Goal: Task Accomplishment & Management: Complete application form

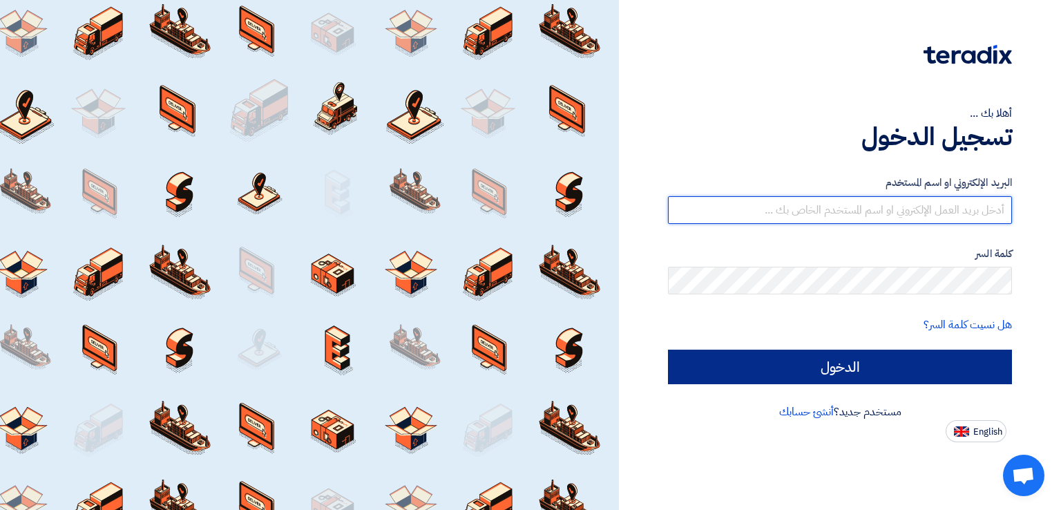
type input "[PERSON_NAME][EMAIL_ADDRESS][PERSON_NAME][DOMAIN_NAME]"
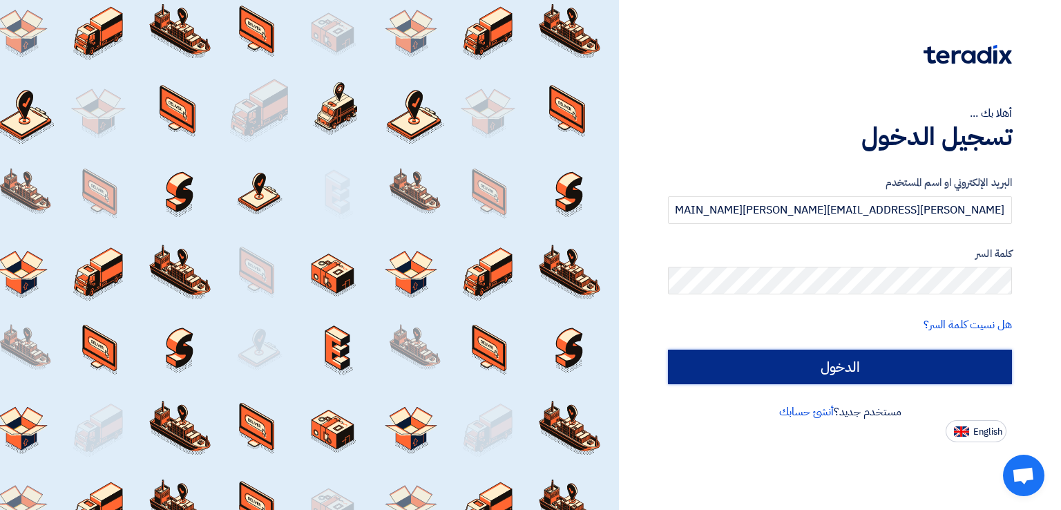
click at [724, 360] on input "الدخول" at bounding box center [840, 366] width 344 height 35
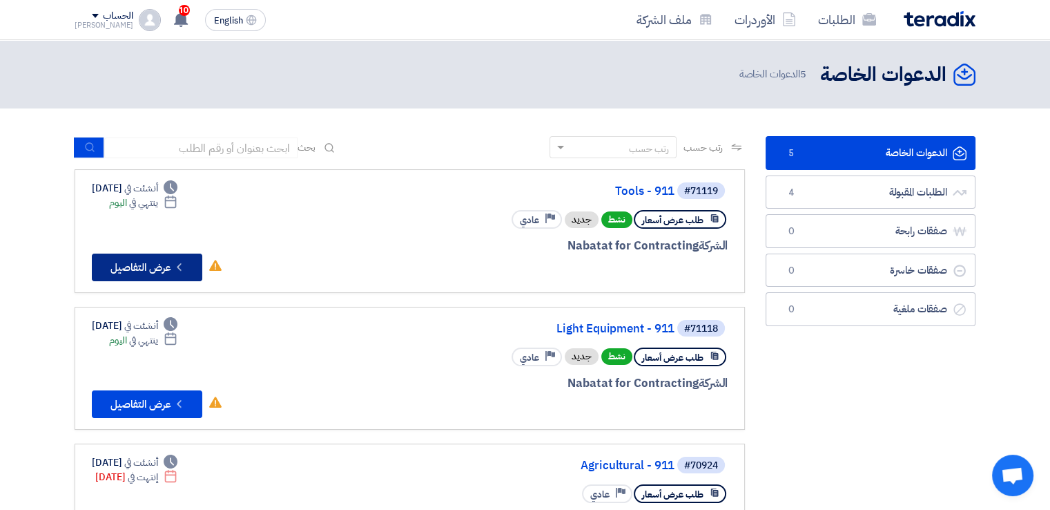
click at [177, 265] on icon "Check details" at bounding box center [179, 266] width 13 height 13
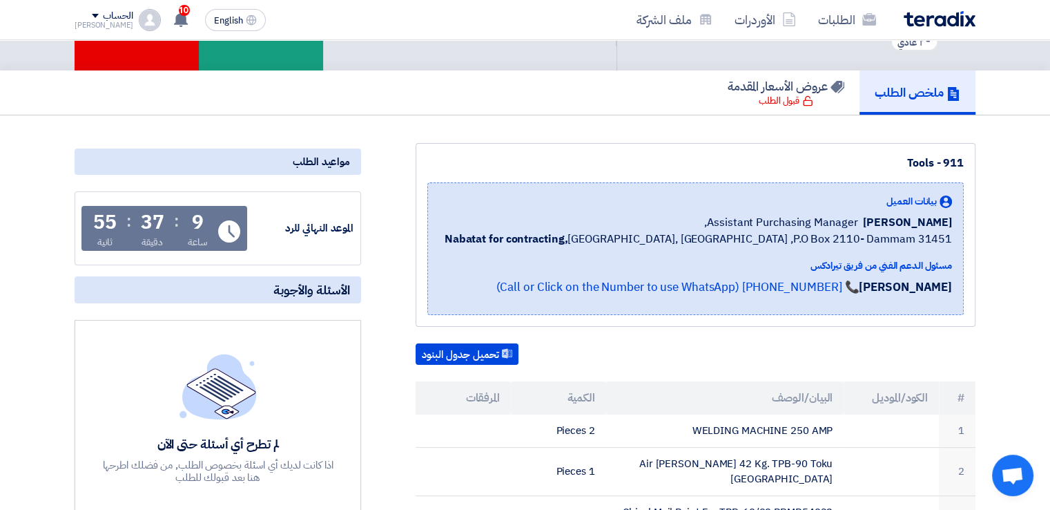
scroll to position [138, 0]
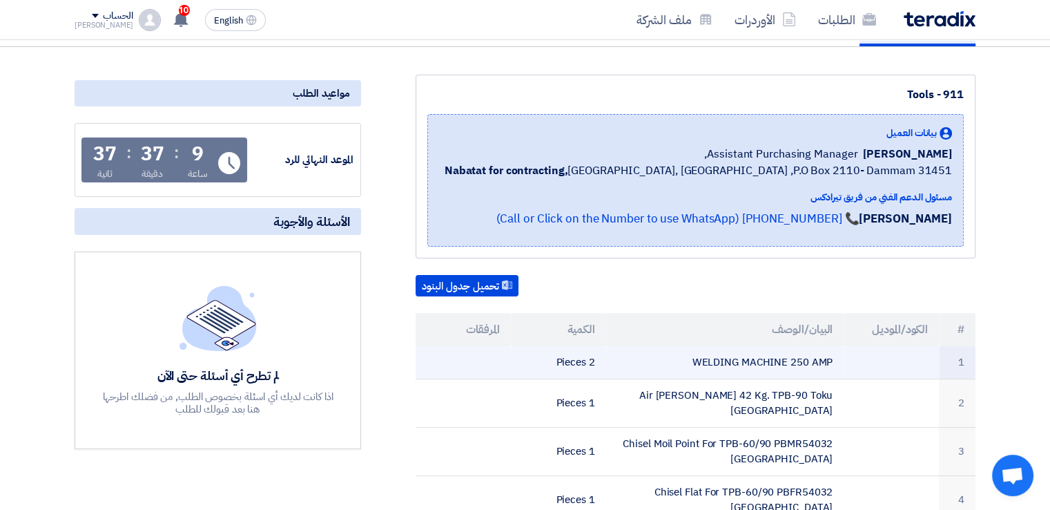
click at [814, 366] on td "WELDING MACHINE 250 AMP" at bounding box center [725, 362] width 238 height 32
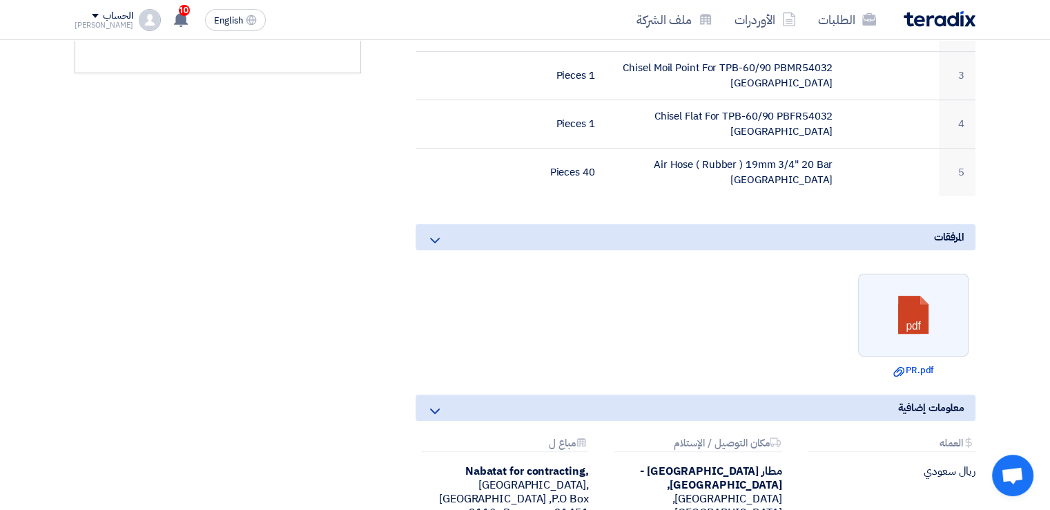
scroll to position [552, 0]
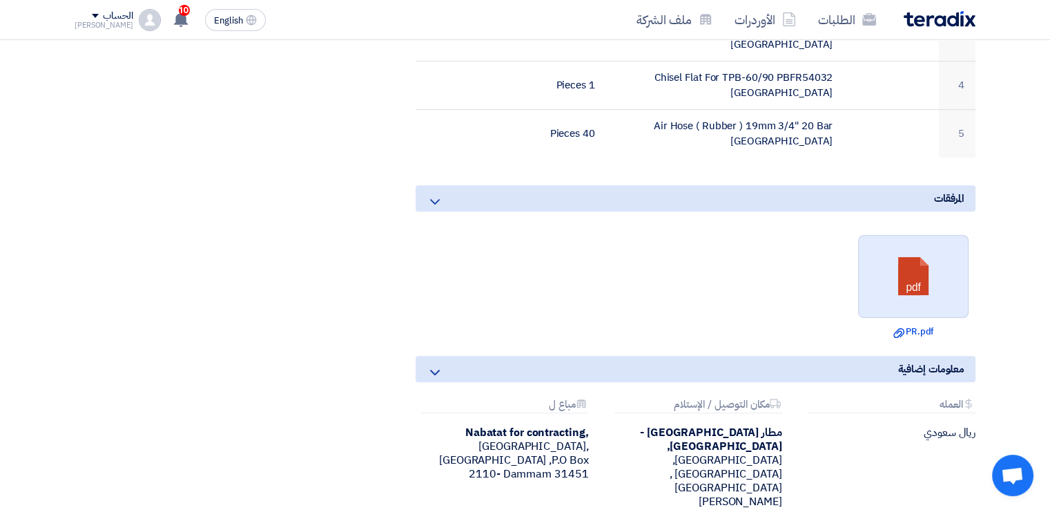
click at [905, 256] on link at bounding box center [914, 276] width 110 height 83
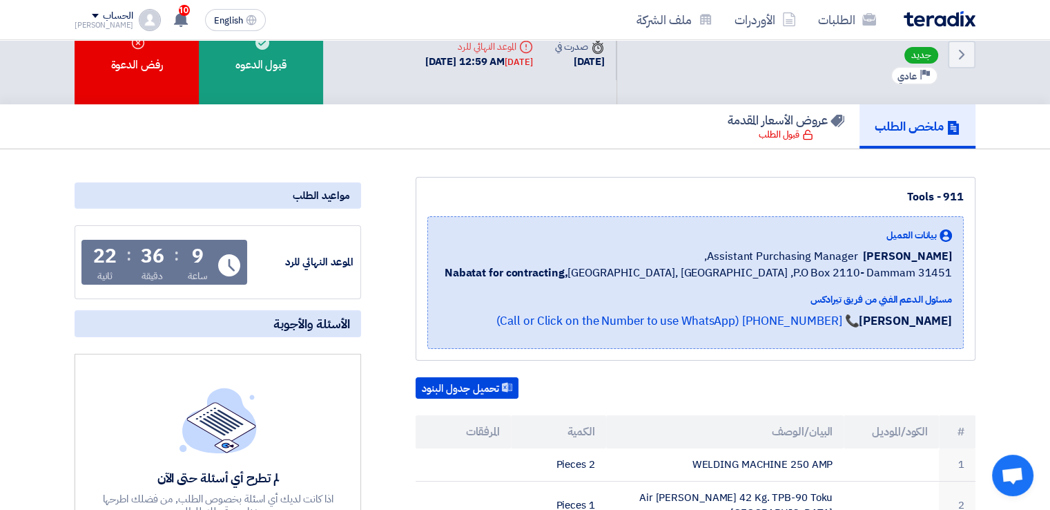
scroll to position [0, 0]
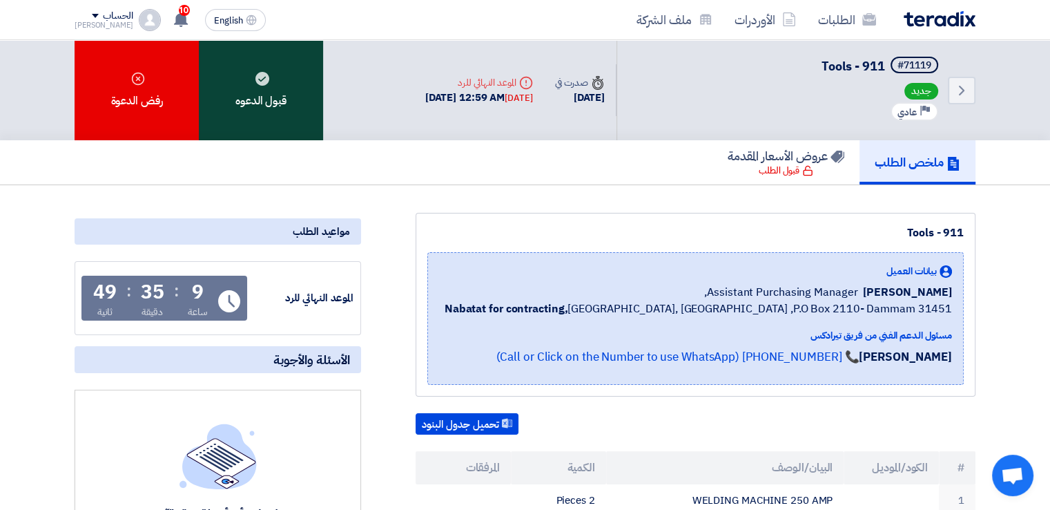
click at [276, 95] on div "قبول الدعوه" at bounding box center [261, 90] width 124 height 100
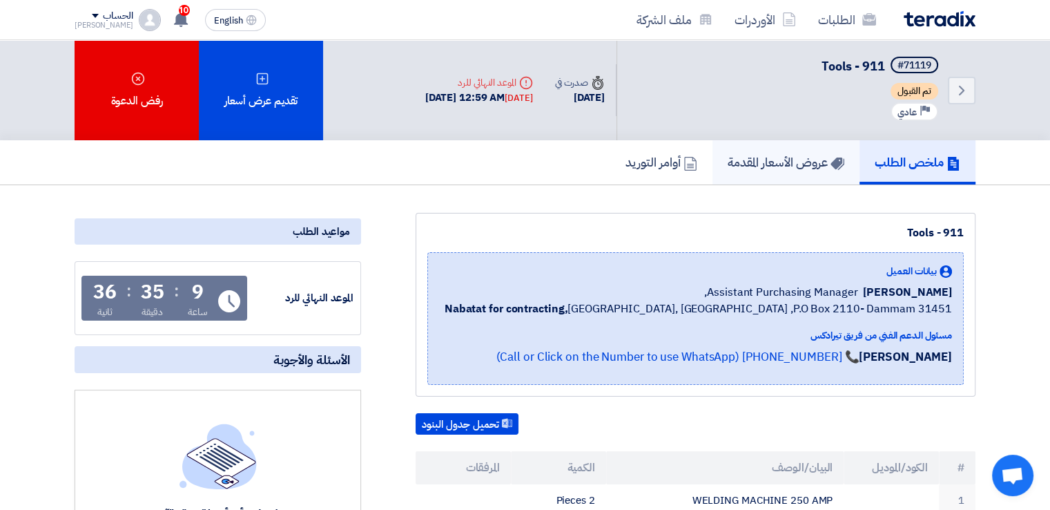
click at [777, 160] on h5 "عروض الأسعار المقدمة" at bounding box center [786, 162] width 117 height 16
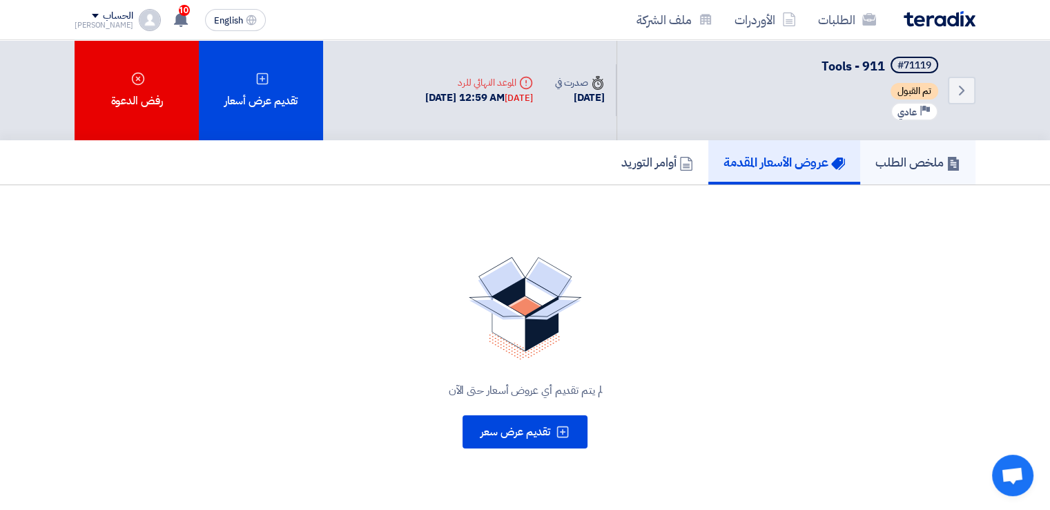
click at [896, 166] on h5 "ملخص الطلب" at bounding box center [918, 162] width 85 height 16
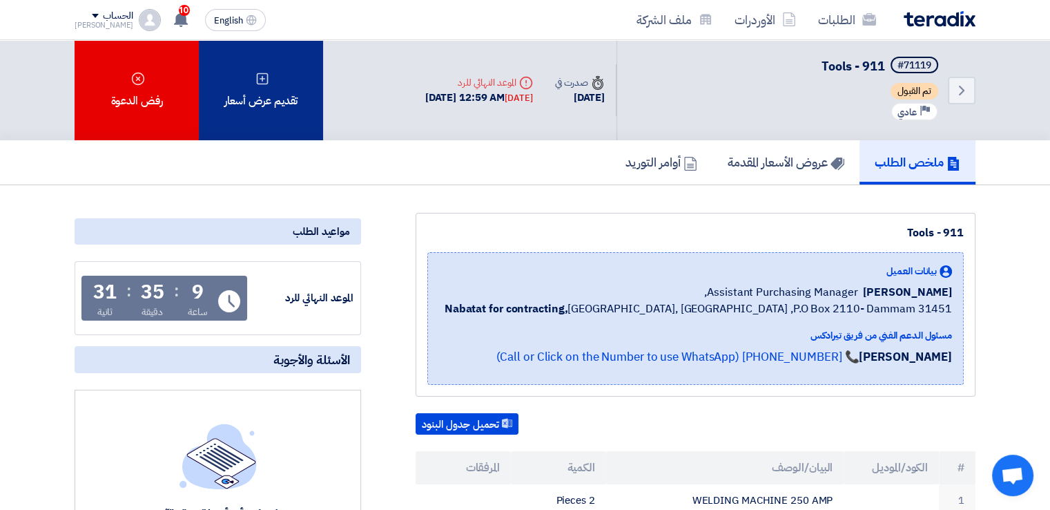
click at [262, 102] on div "تقديم عرض أسعار" at bounding box center [261, 90] width 124 height 100
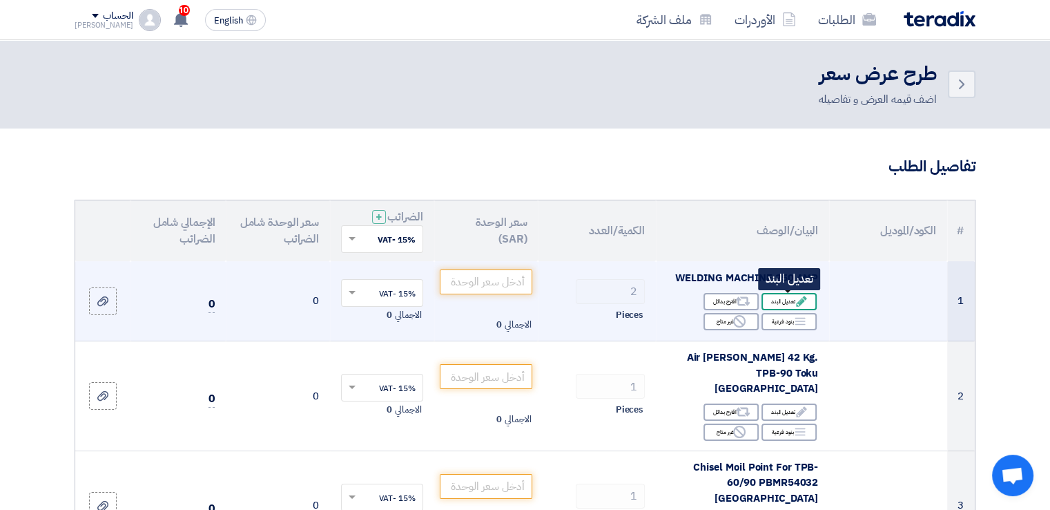
click at [782, 305] on div "Edit تعديل البند" at bounding box center [789, 301] width 55 height 17
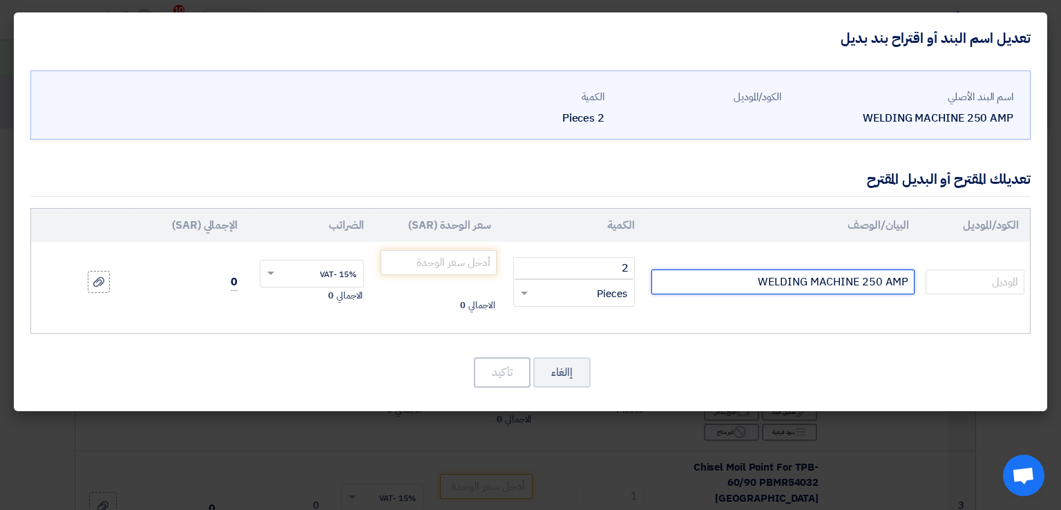
click at [798, 282] on input "WELDING MACHINE 250 AMP" at bounding box center [782, 281] width 263 height 25
click at [879, 278] on input "WELDING MACHINE 250 AMP" at bounding box center [782, 281] width 263 height 25
drag, startPoint x: 756, startPoint y: 280, endPoint x: 906, endPoint y: 260, distance: 151.1
click at [906, 260] on td "WELDING MACHINE 250 AMP" at bounding box center [783, 282] width 274 height 80
paste input "elding Machine Linear 450i 230V/400V 816182 Telwin [GEOGRAPHIC_DATA]"
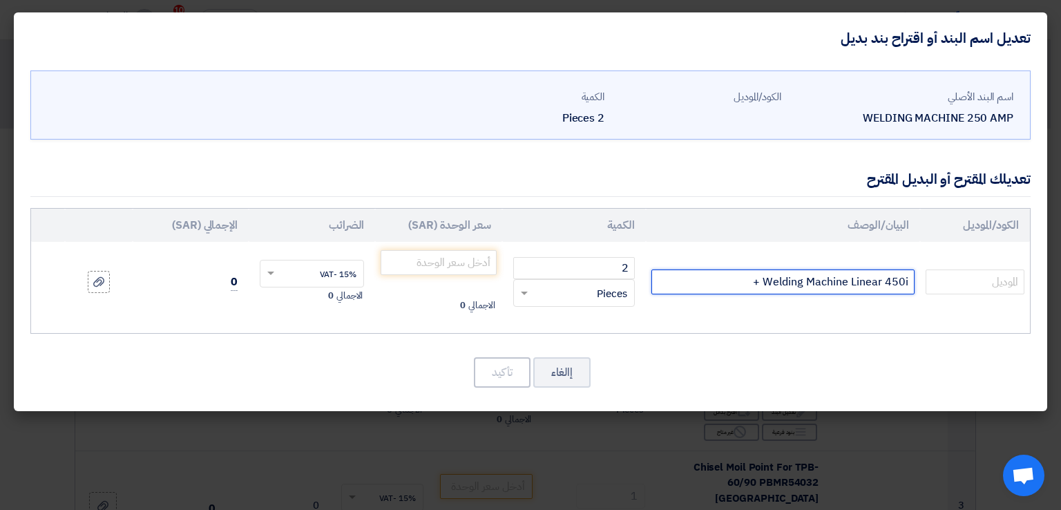
paste input "MMA Welding Kit 400A 50MMQ 801093 Telwin"
click at [809, 282] on input "Welding Machine Linear 450i +MMA Welding Kit 400A 50MMQ 801093 Telwin" at bounding box center [782, 281] width 263 height 25
type input "Welding Machine Linear 450i + MMA Welding Kit 400A 50MMQ 801093 Telwin"
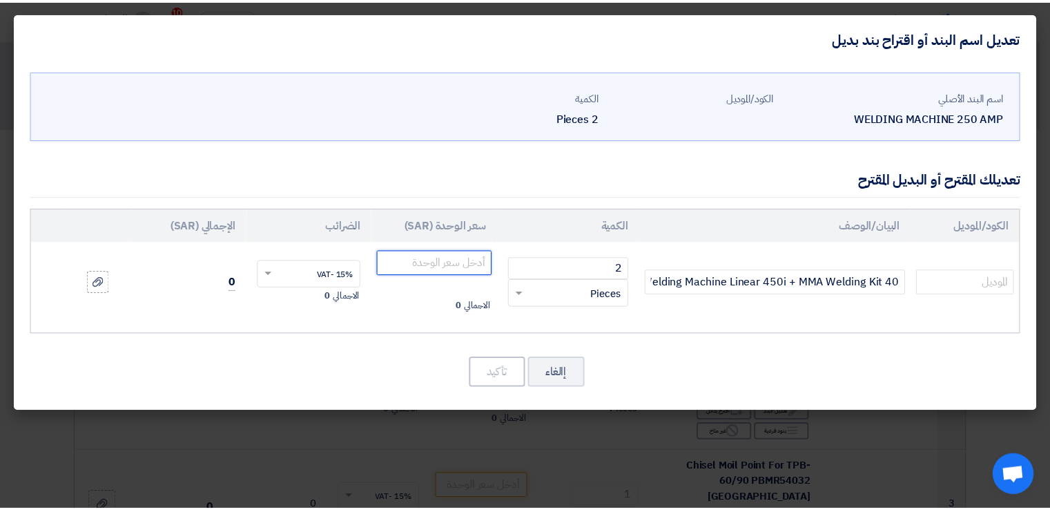
scroll to position [0, 0]
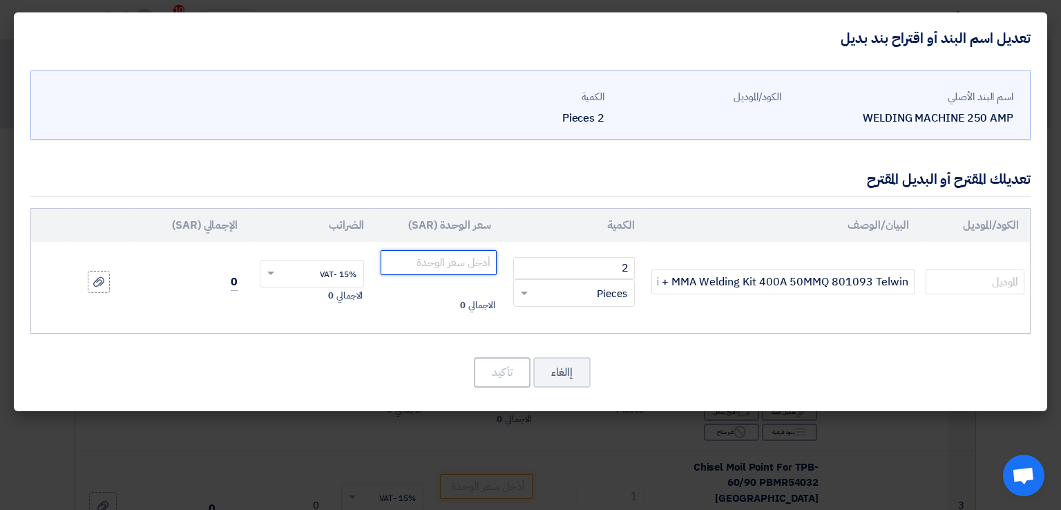
click at [451, 258] on input "number" at bounding box center [437, 262] width 115 height 25
type input "6503.30"
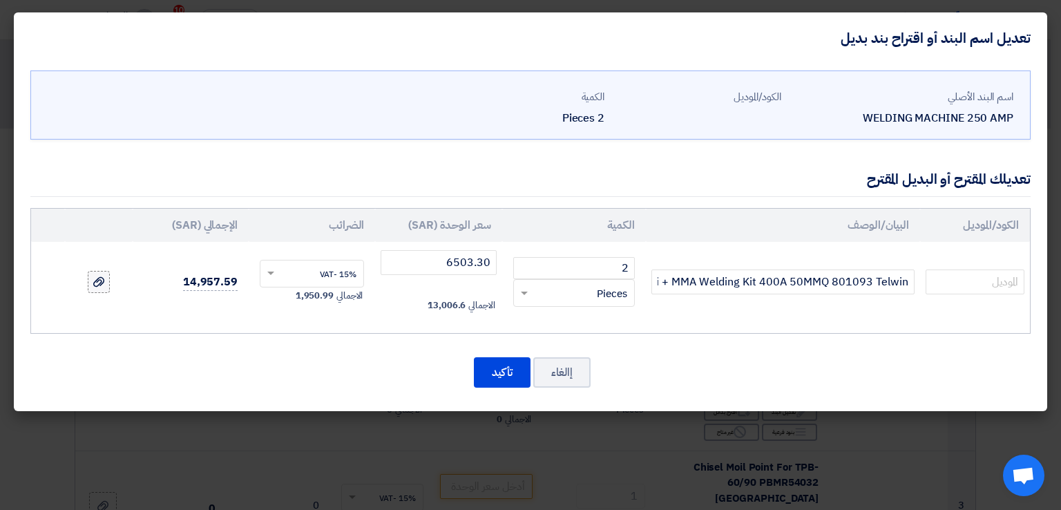
click at [100, 283] on use at bounding box center [98, 282] width 11 height 10
click at [0, 0] on input "file" at bounding box center [0, 0] width 0 height 0
click at [104, 283] on div at bounding box center [99, 282] width 14 height 16
click at [0, 0] on input "file" at bounding box center [0, 0] width 0 height 0
click at [102, 283] on icon at bounding box center [98, 281] width 11 height 11
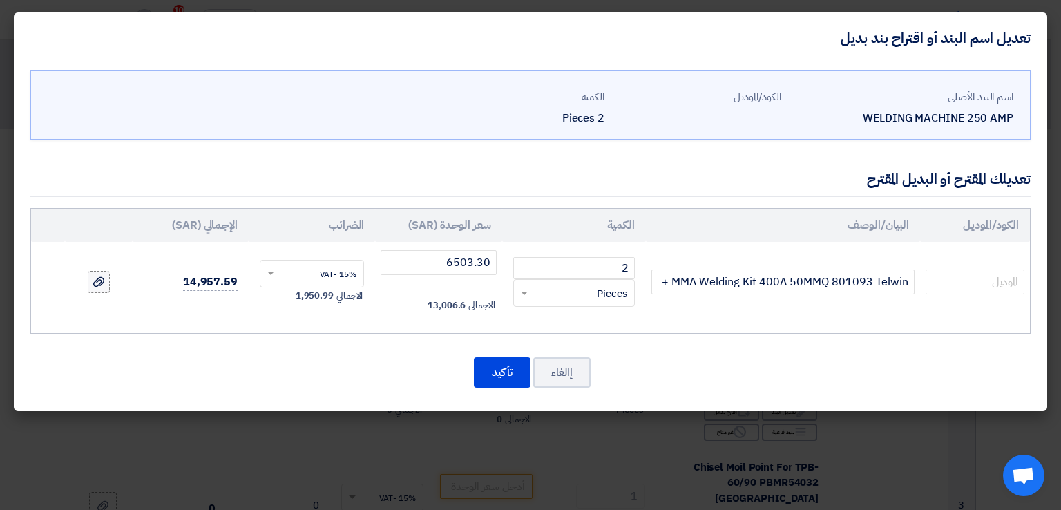
click at [0, 0] on input "file" at bounding box center [0, 0] width 0 height 0
click at [114, 294] on div "File LINEARi_1755779296939.pdf" at bounding box center [104, 292] width 55 height 19
click at [98, 273] on icon at bounding box center [98, 272] width 11 height 11
click at [0, 0] on input "file" at bounding box center [0, 0] width 0 height 0
click at [506, 371] on button "تأكيد" at bounding box center [502, 372] width 57 height 30
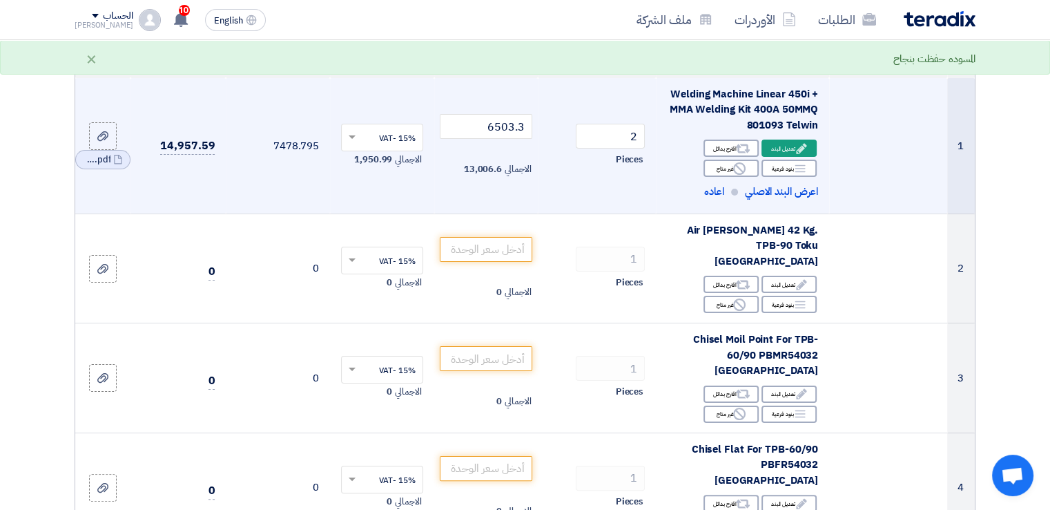
scroll to position [207, 0]
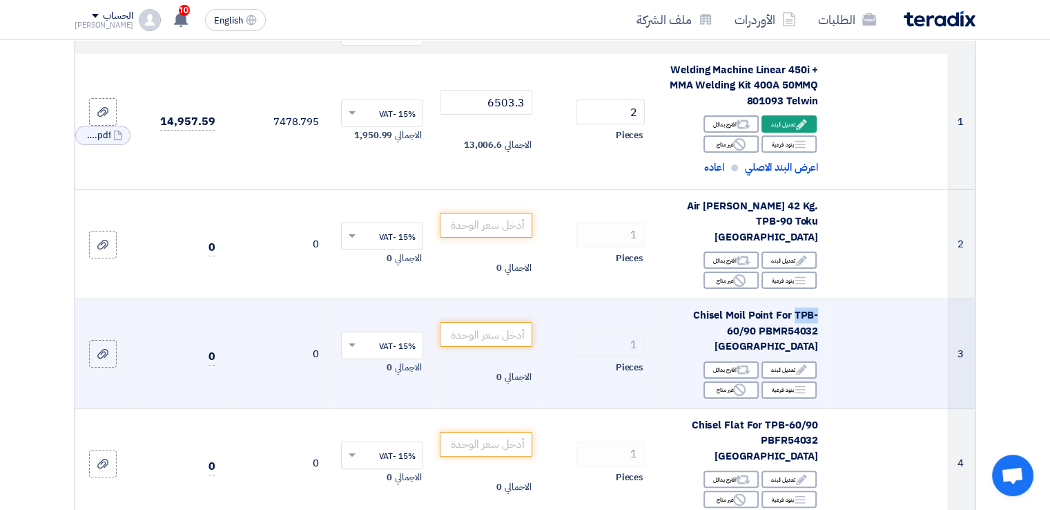
drag, startPoint x: 795, startPoint y: 299, endPoint x: 820, endPoint y: 299, distance: 24.9
click at [820, 299] on td "Chisel Moil Point For TPB-60/90 PBMR54032 [GEOGRAPHIC_DATA] Edit تعديل البند Al…" at bounding box center [742, 354] width 173 height 110
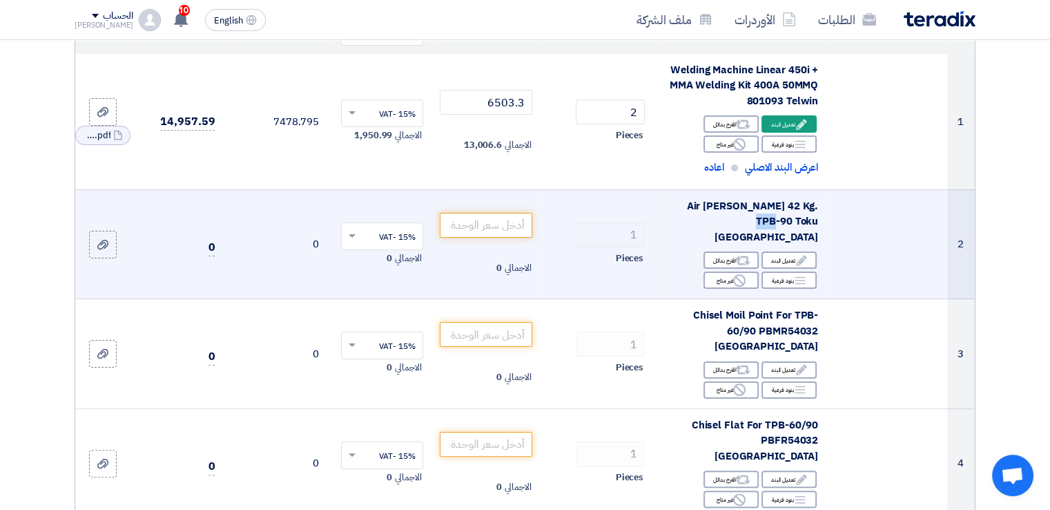
drag, startPoint x: 792, startPoint y: 204, endPoint x: 816, endPoint y: 204, distance: 24.2
click at [816, 204] on span "Air [PERSON_NAME] 42 Kg. TPB-90 Toku [GEOGRAPHIC_DATA]" at bounding box center [753, 221] width 132 height 46
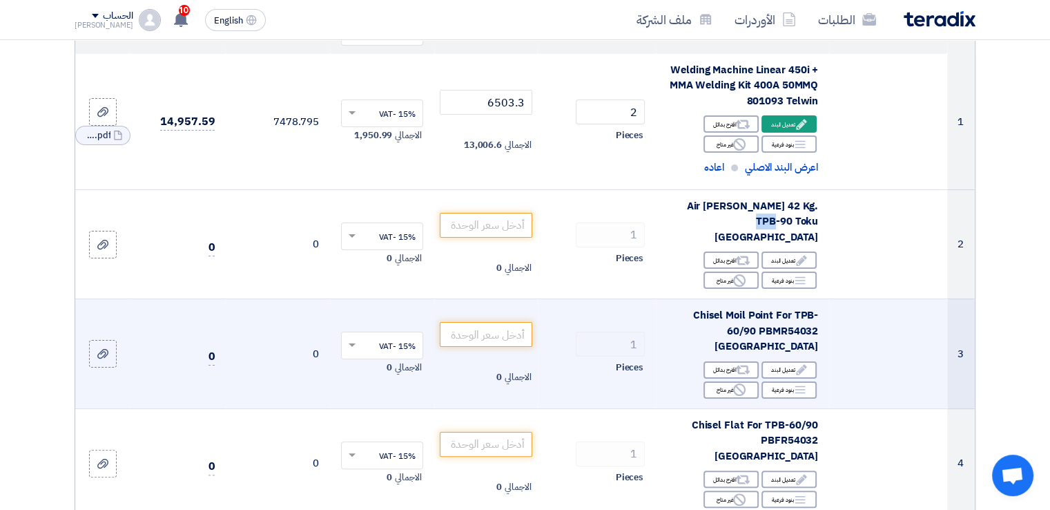
copy span "TPB-"
click at [463, 322] on input "number" at bounding box center [486, 334] width 93 height 25
paste input "4464.000"
type input "4464.000"
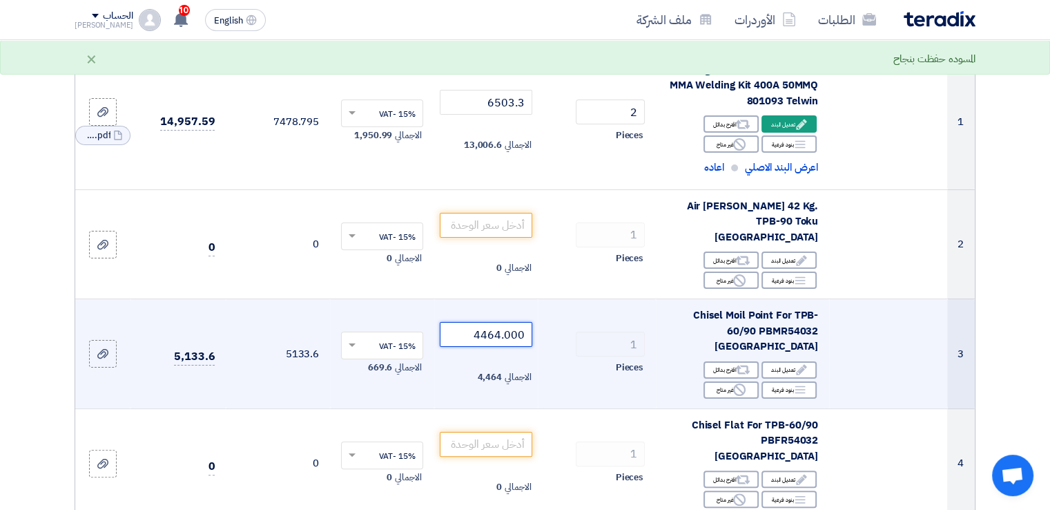
drag, startPoint x: 470, startPoint y: 311, endPoint x: 525, endPoint y: 305, distance: 54.9
click at [525, 322] on input "4464.000" at bounding box center [486, 334] width 93 height 25
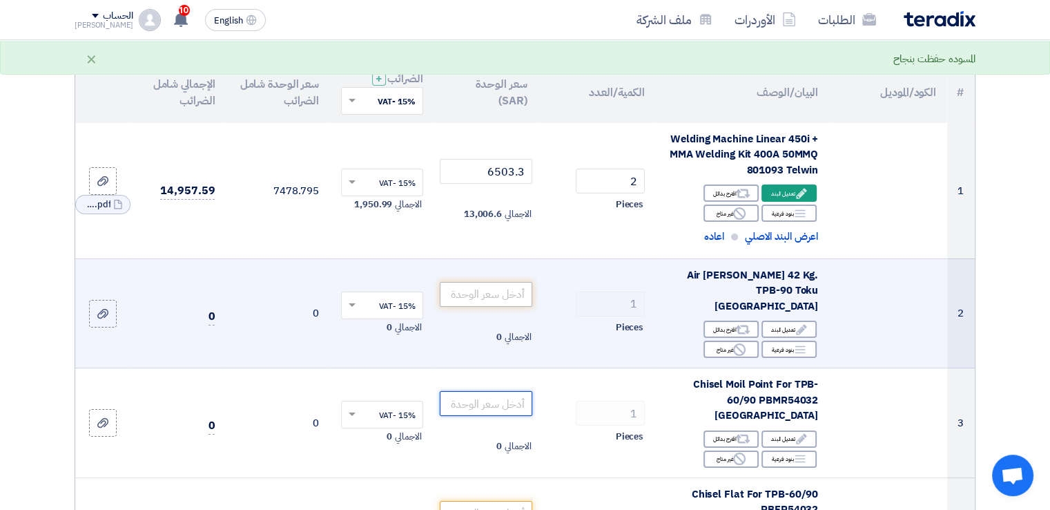
scroll to position [138, 0]
click at [498, 285] on input "number" at bounding box center [486, 294] width 93 height 25
paste input "4464.000"
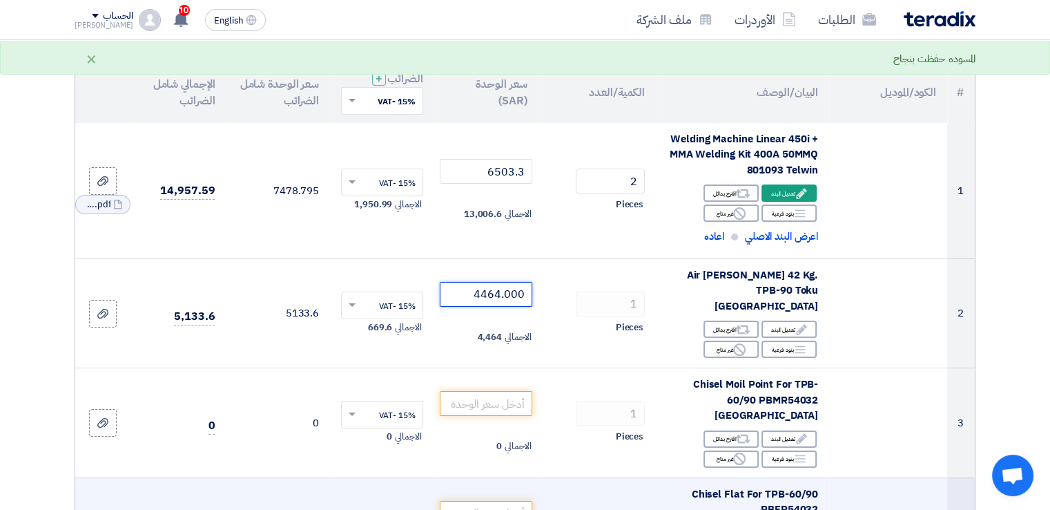
type input "4464.000"
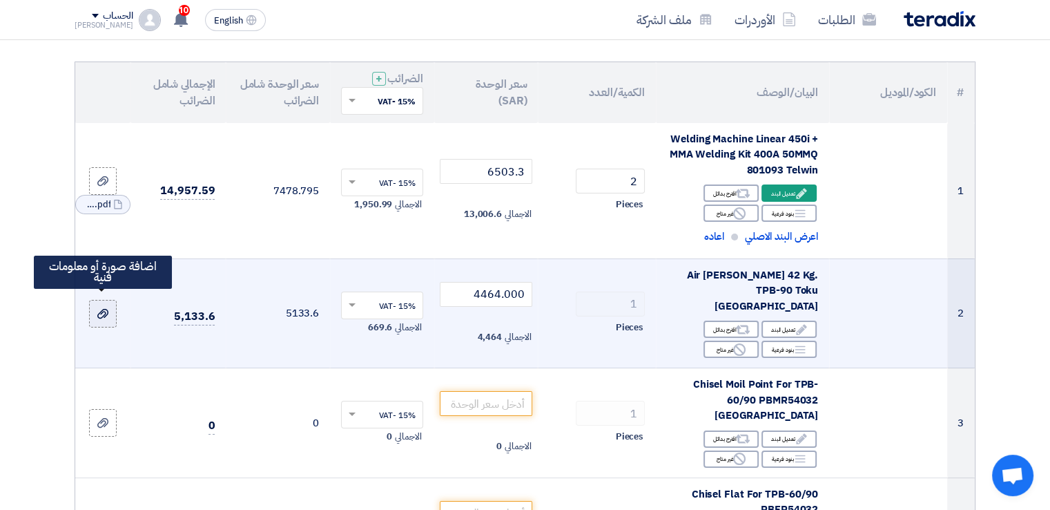
click at [104, 309] on icon at bounding box center [102, 313] width 11 height 11
click at [0, 0] on input "file" at bounding box center [0, 0] width 0 height 0
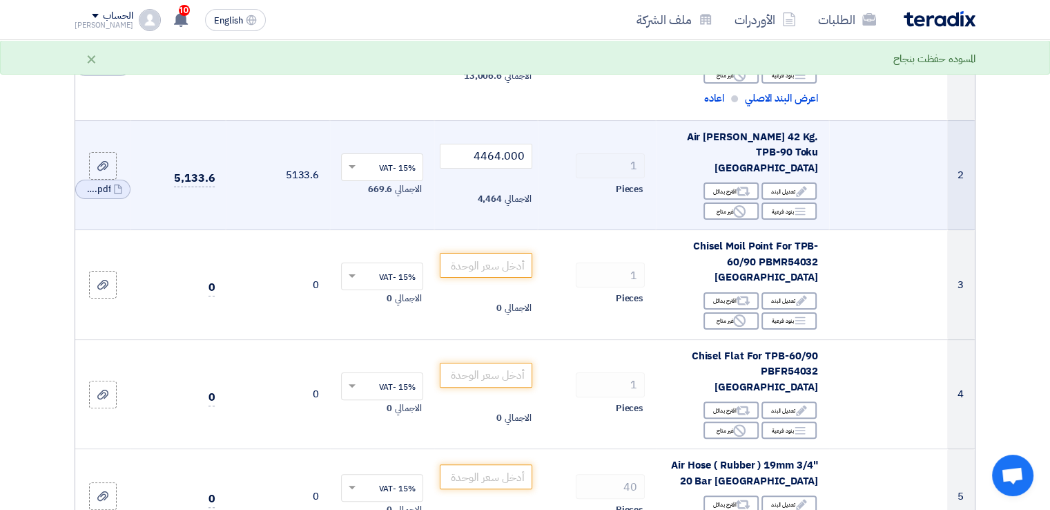
scroll to position [345, 0]
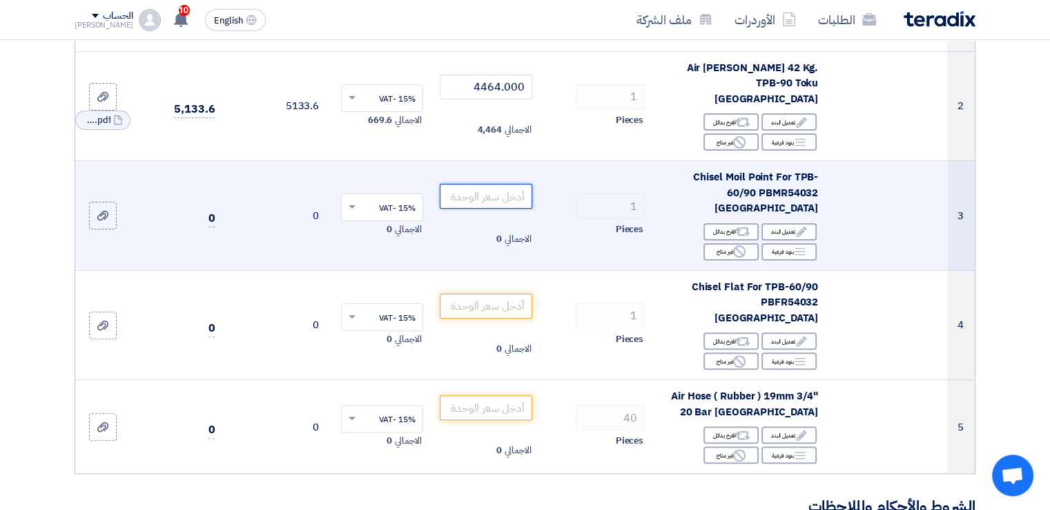
click at [482, 184] on input "number" at bounding box center [486, 196] width 93 height 25
paste input "118.125"
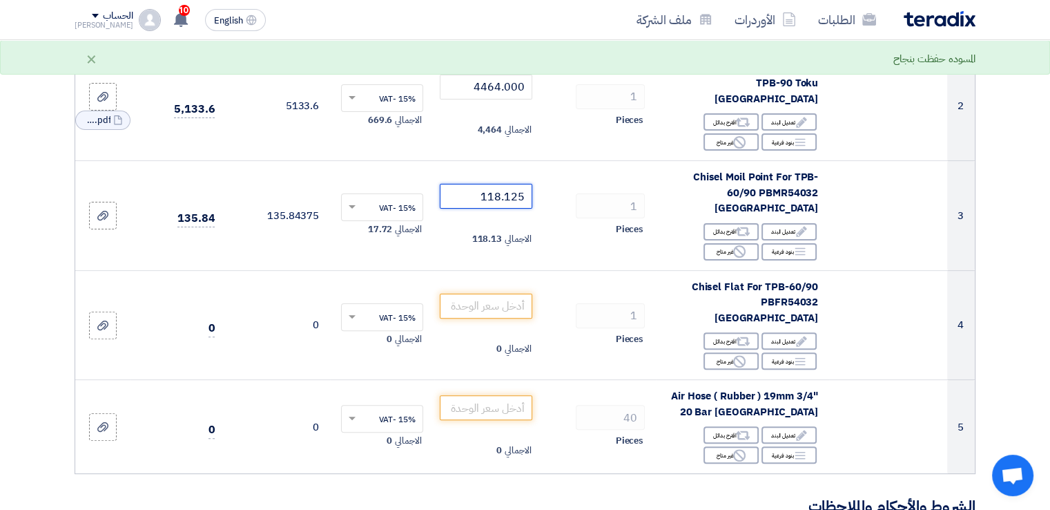
type input "118.125"
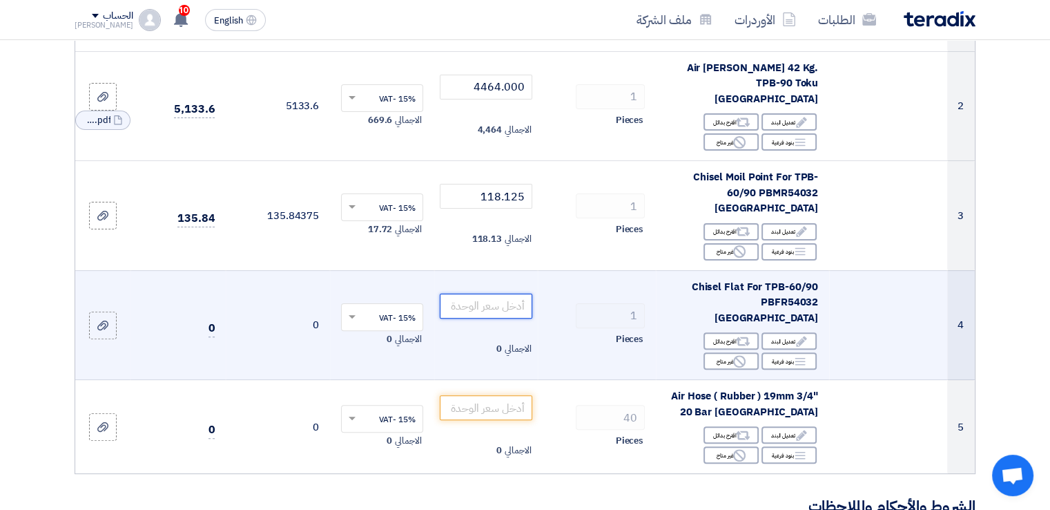
click at [468, 293] on input "number" at bounding box center [486, 305] width 93 height 25
paste input "123.750"
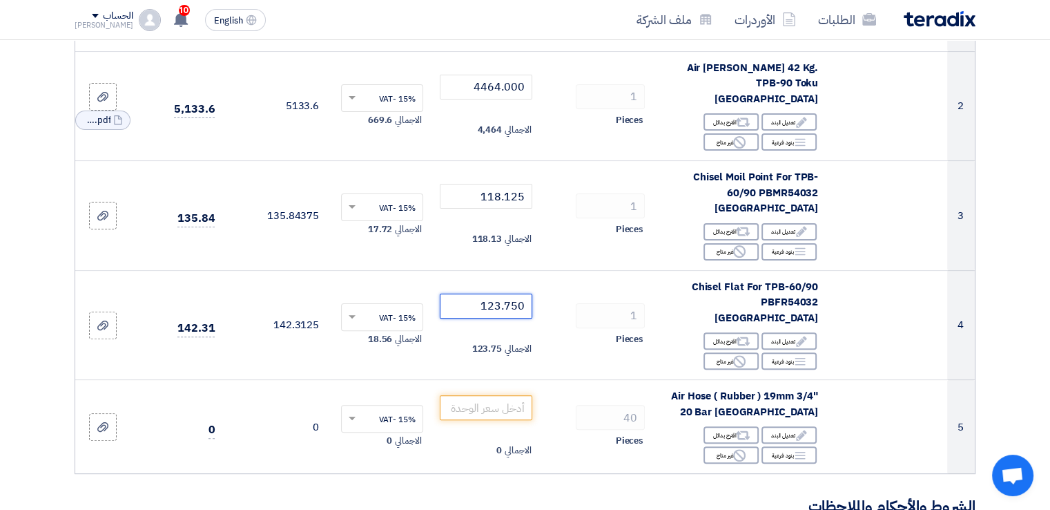
type input "123.750"
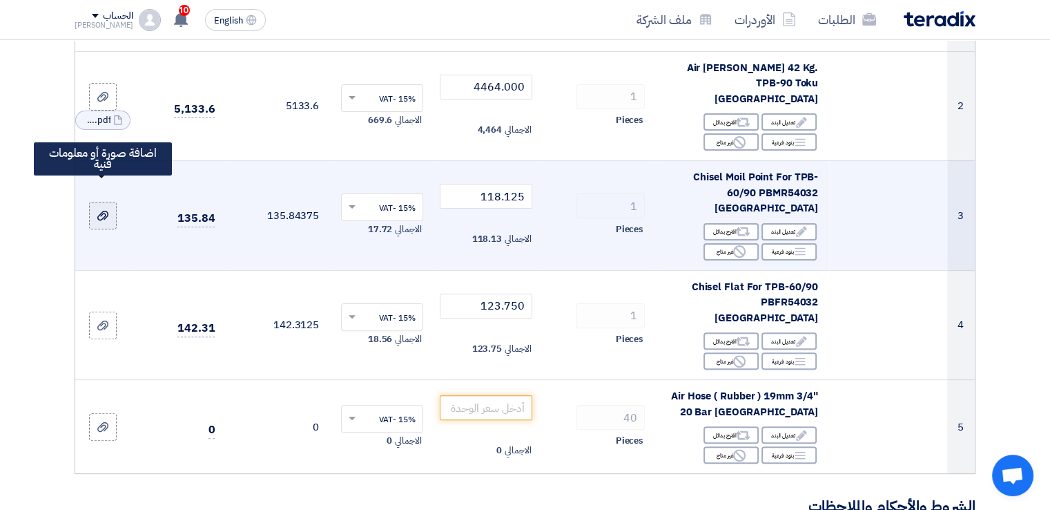
click at [104, 211] on use at bounding box center [102, 216] width 11 height 10
click at [0, 0] on input "file" at bounding box center [0, 0] width 0 height 0
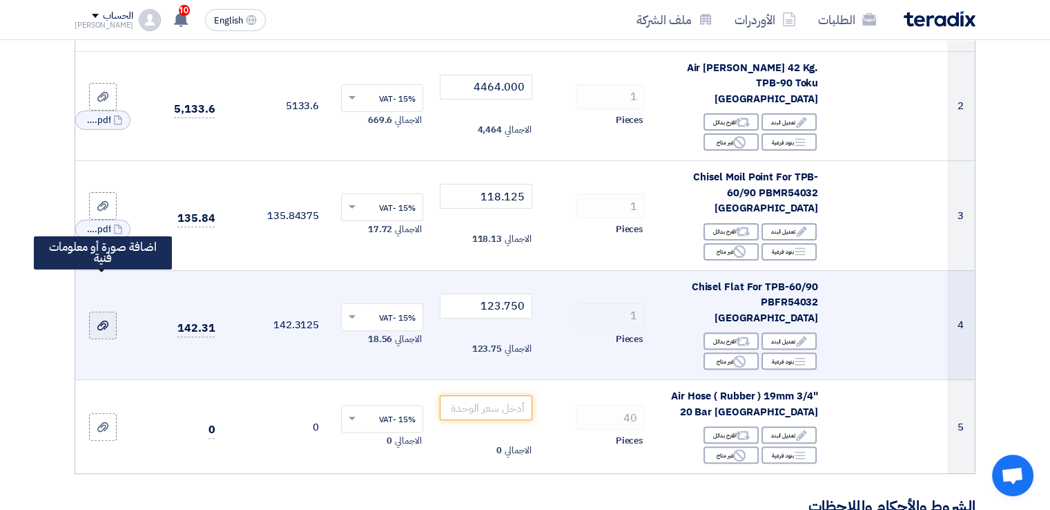
click at [104, 320] on icon at bounding box center [102, 325] width 11 height 11
click at [0, 0] on input "file" at bounding box center [0, 0] width 0 height 0
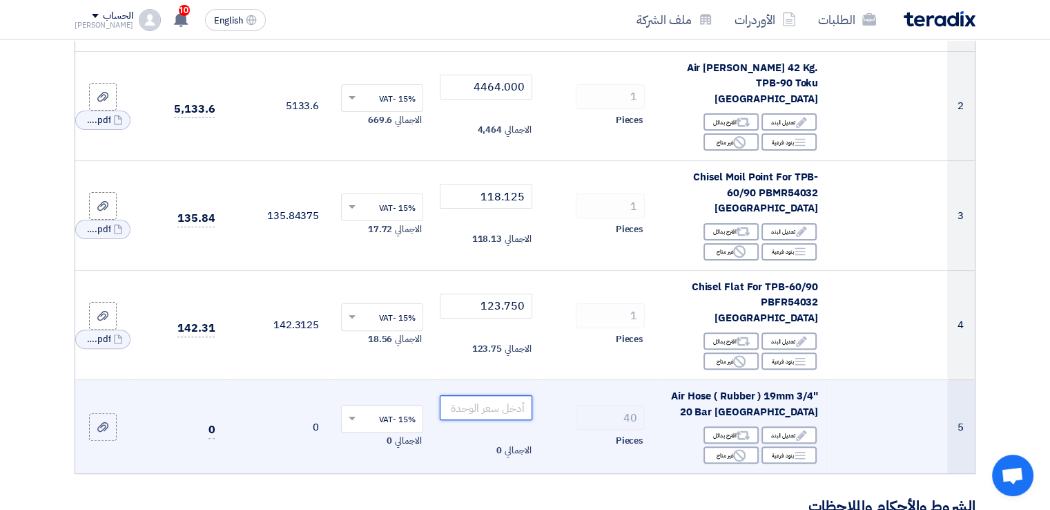
click at [465, 395] on input "number" at bounding box center [486, 407] width 93 height 25
paste input "12.150"
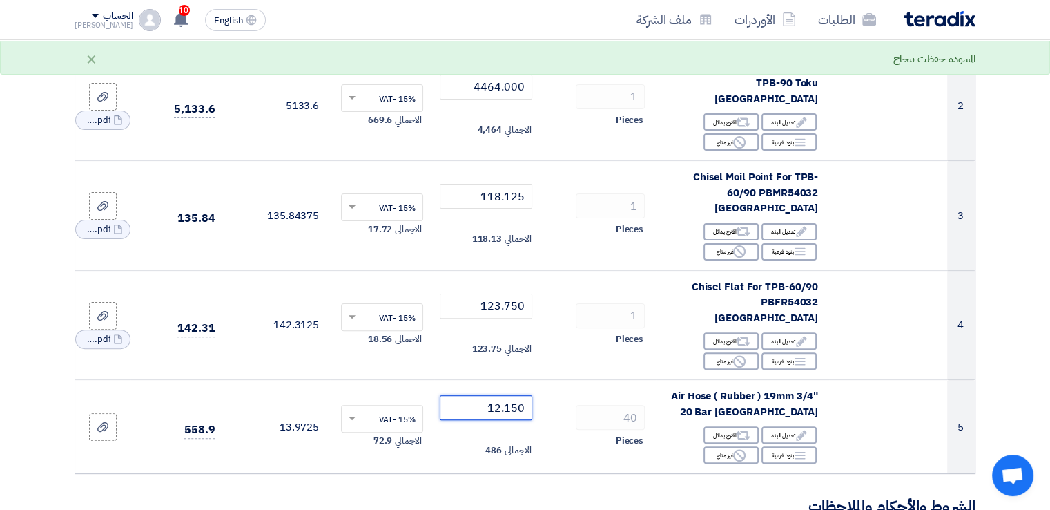
type input "12.150"
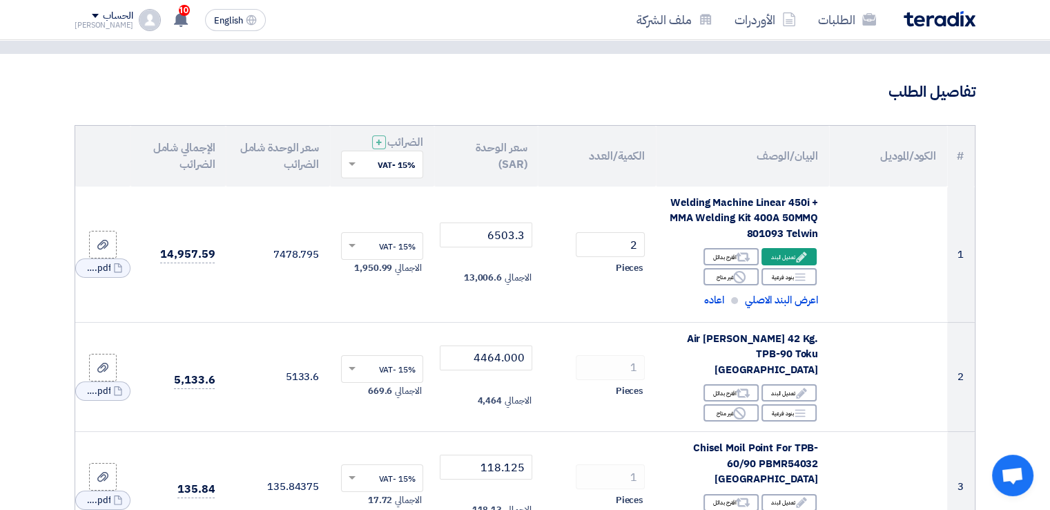
scroll to position [69, 0]
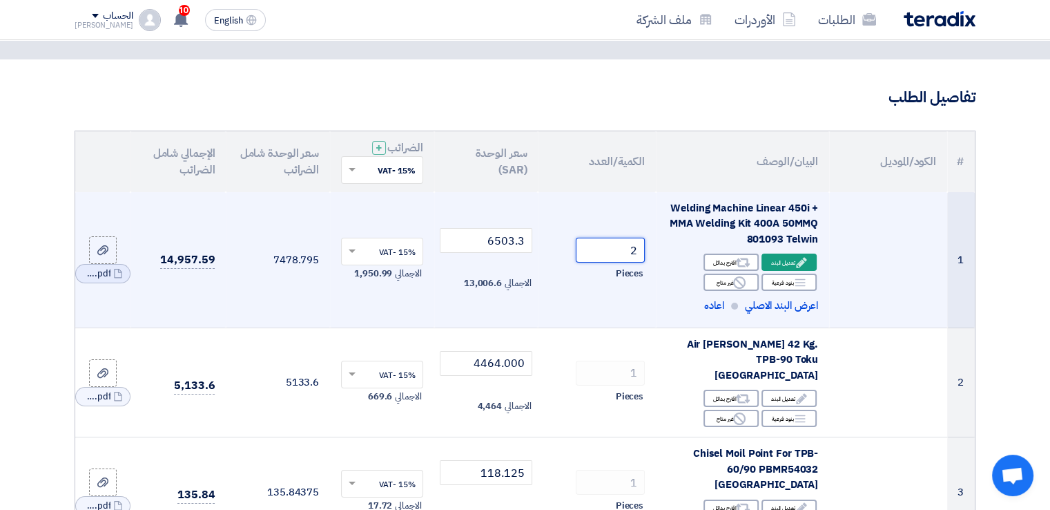
click at [621, 253] on input "2" at bounding box center [610, 250] width 69 height 25
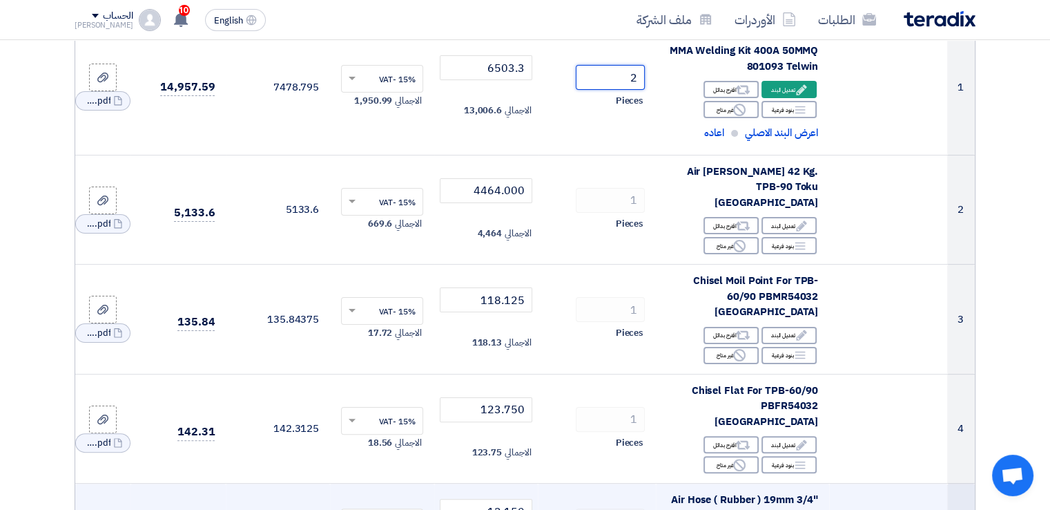
scroll to position [207, 0]
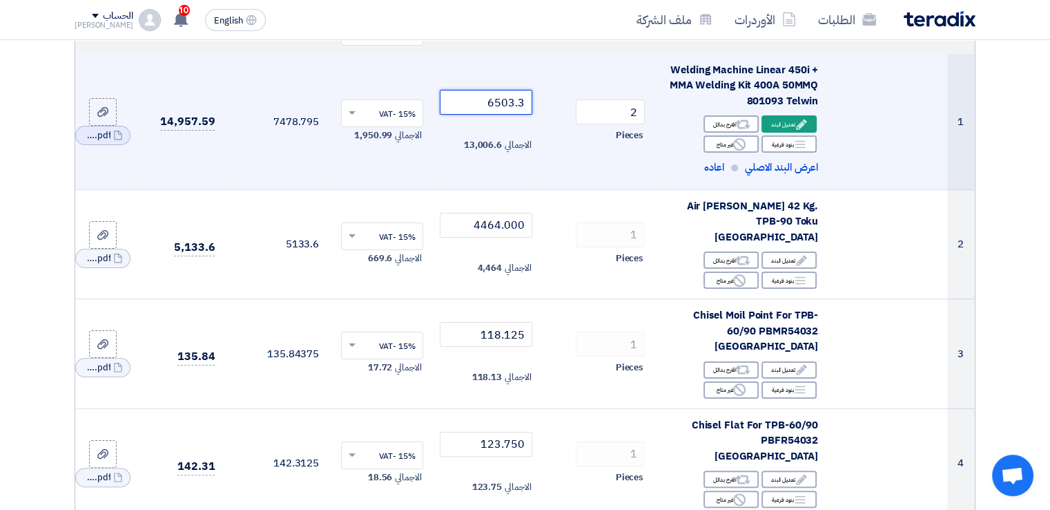
click at [475, 99] on input "6503.3" at bounding box center [486, 102] width 93 height 25
click at [496, 102] on input "6503.3" at bounding box center [486, 102] width 93 height 25
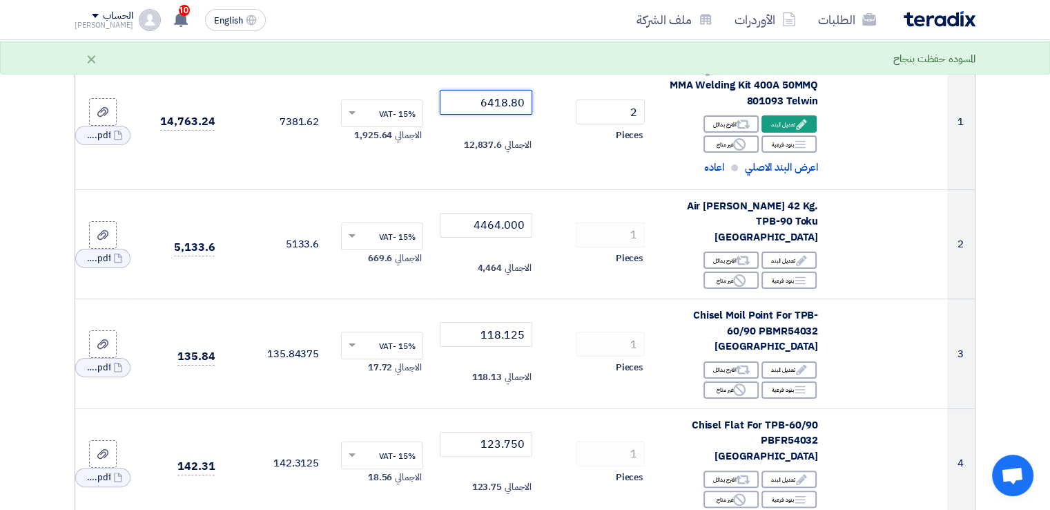
type input "6418.80"
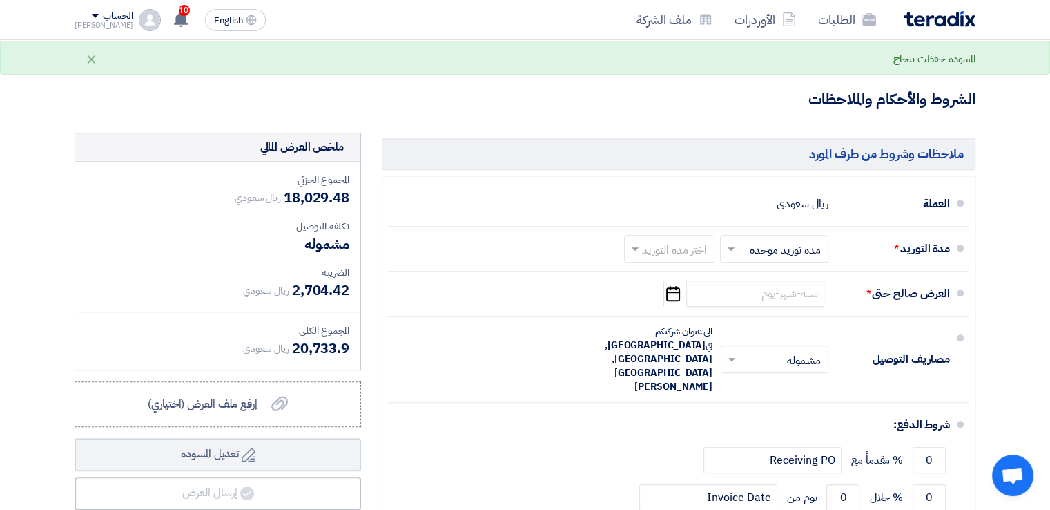
scroll to position [760, 0]
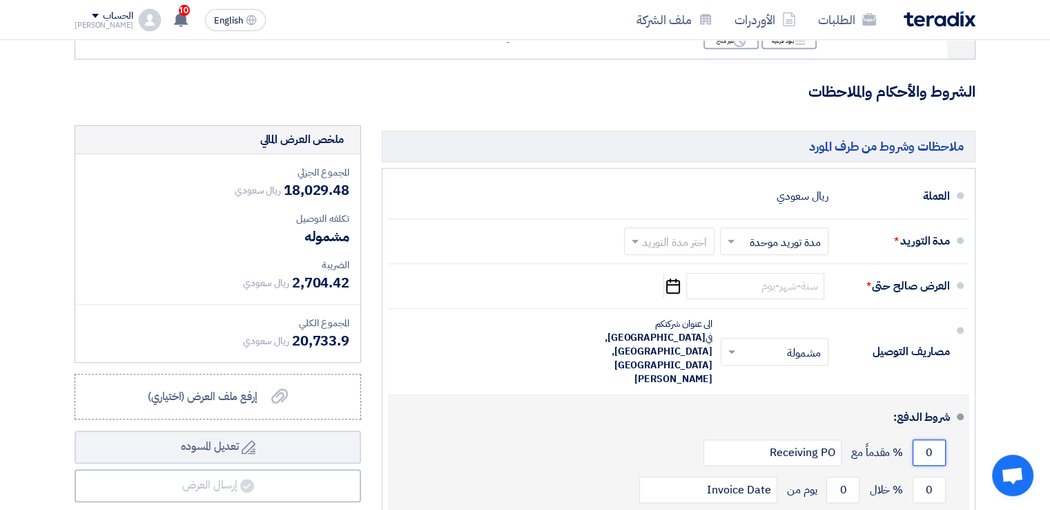
click at [926, 439] on input "0" at bounding box center [929, 452] width 33 height 26
type input "100"
click at [918, 476] on input "0" at bounding box center [929, 489] width 33 height 26
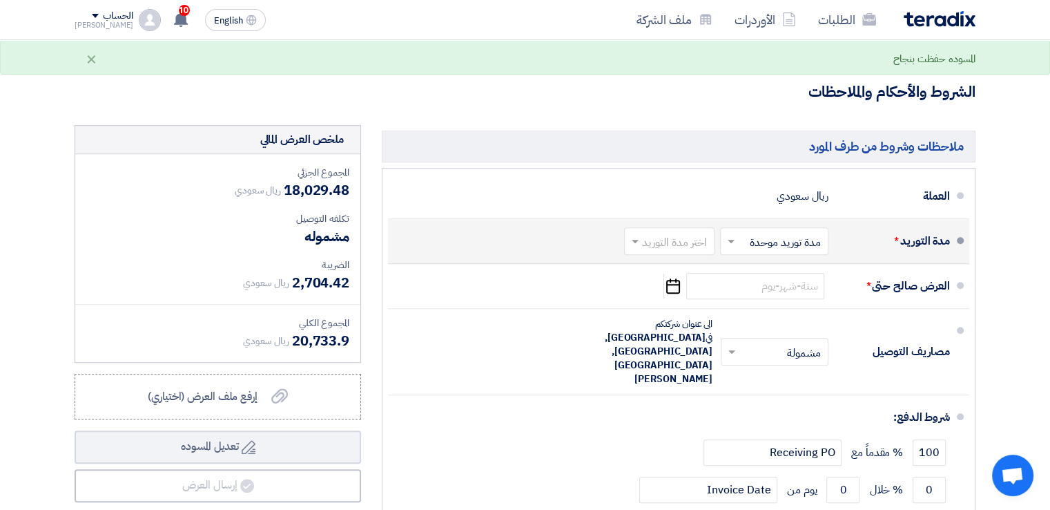
click at [632, 234] on span at bounding box center [633, 241] width 17 height 14
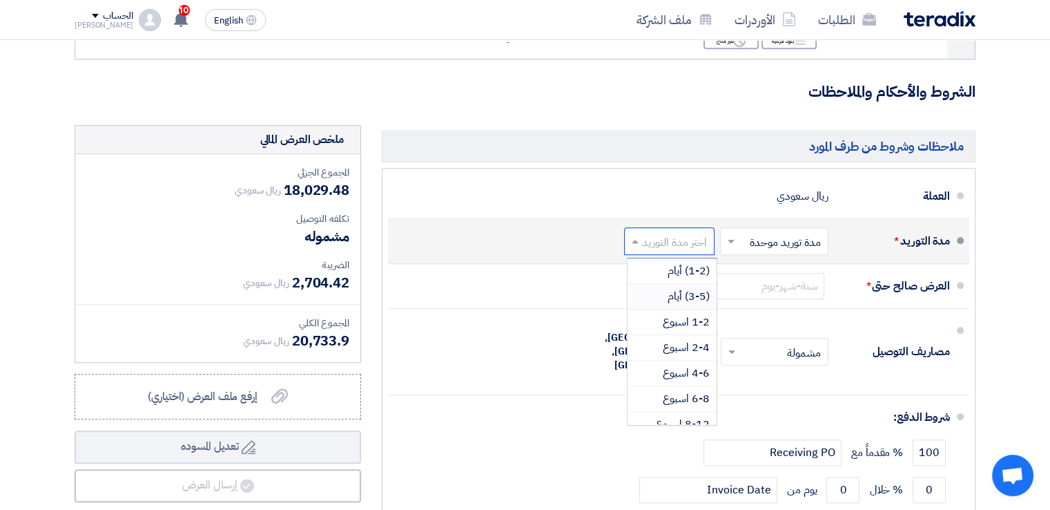
click at [695, 288] on span "(3-5) أيام" at bounding box center [689, 296] width 42 height 17
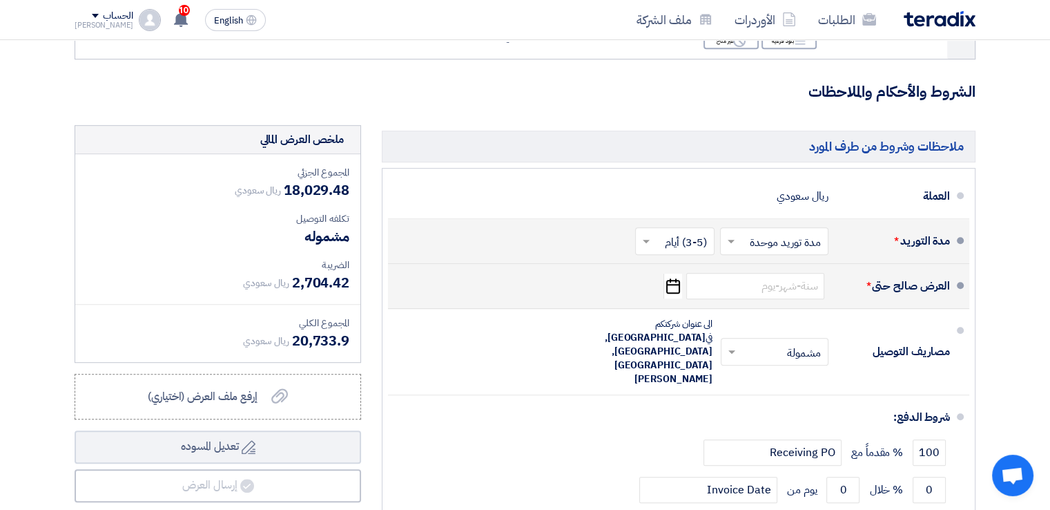
click at [677, 273] on icon "Pick a date" at bounding box center [673, 285] width 19 height 25
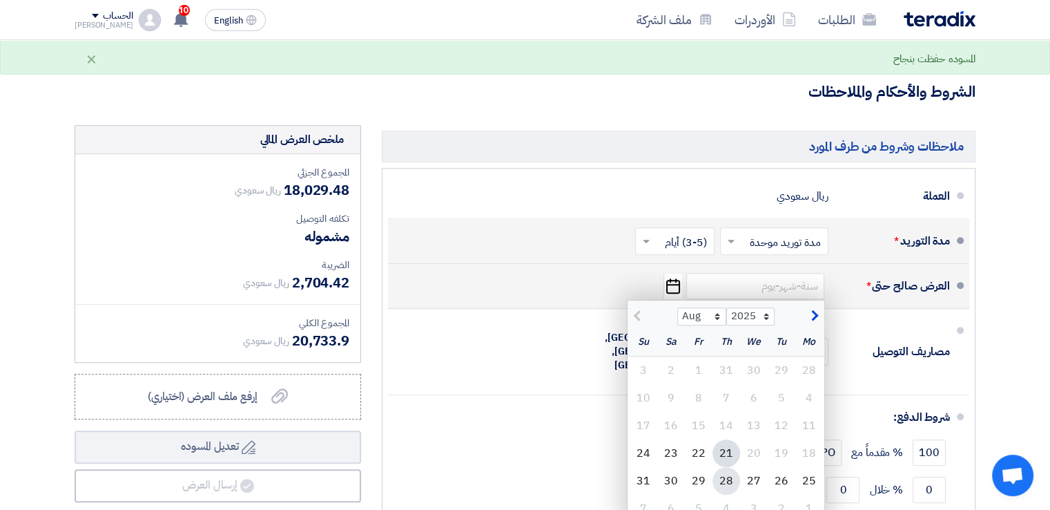
click at [731, 467] on div "28" at bounding box center [727, 481] width 28 height 28
type input "[DATE]"
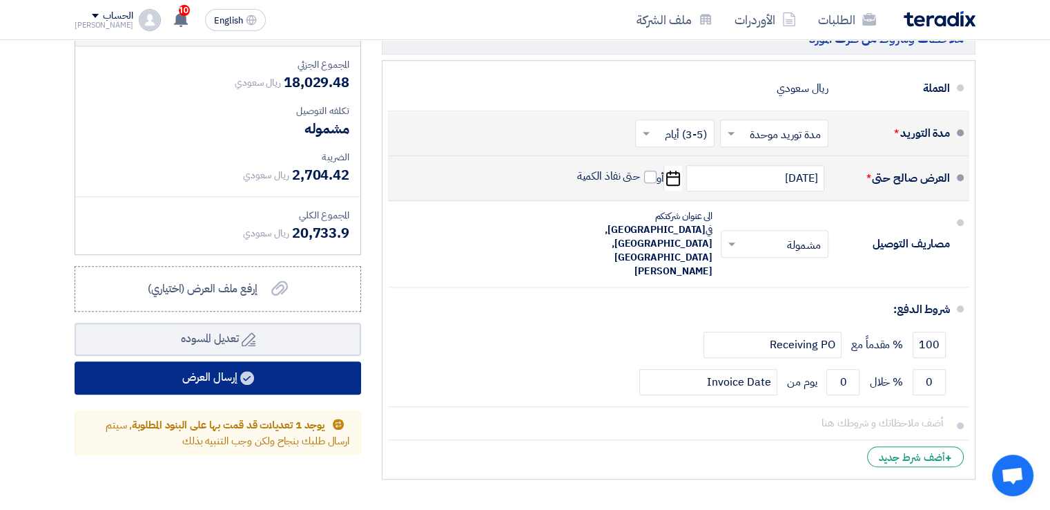
scroll to position [898, 0]
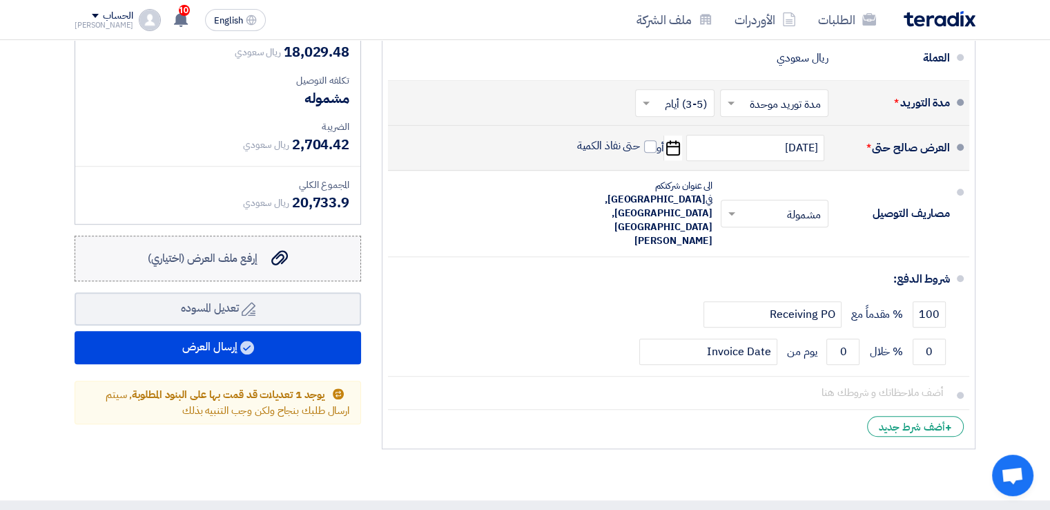
click at [249, 250] on span "إرفع ملف العرض (اختياري)" at bounding box center [203, 258] width 110 height 17
click at [0, 0] on input "إرفع ملف العرض (اختياري) إرفع ملف العرض (اختياري)" at bounding box center [0, 0] width 0 height 0
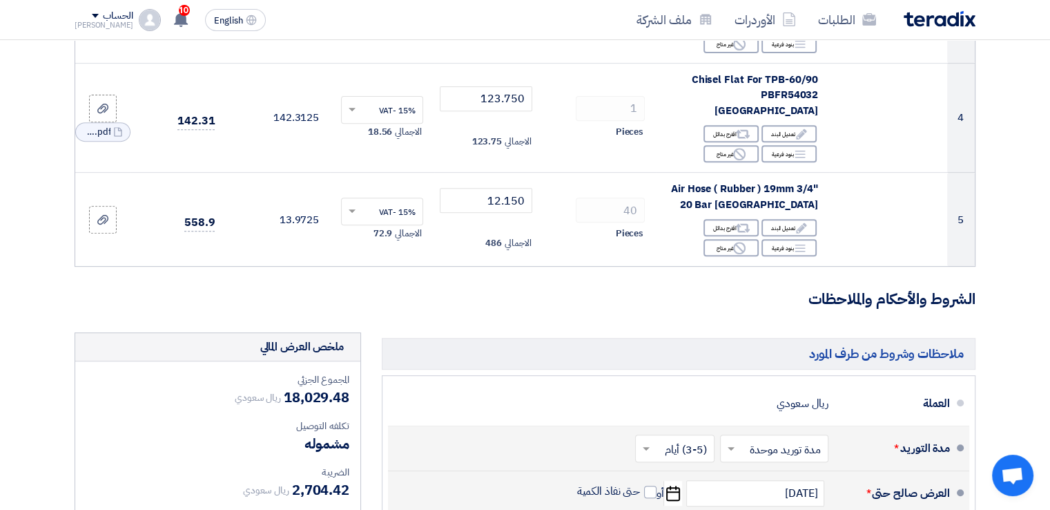
scroll to position [483, 0]
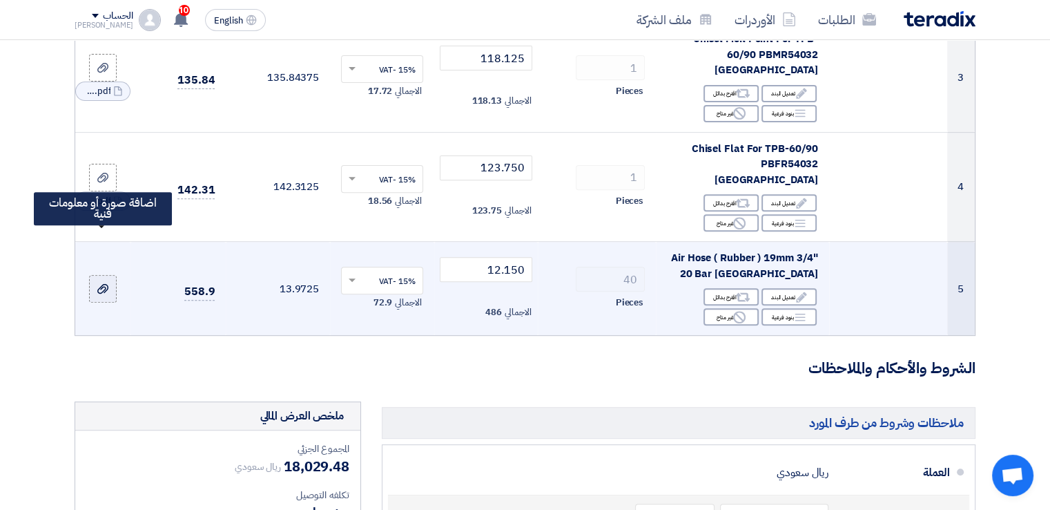
click at [108, 283] on icon at bounding box center [102, 288] width 11 height 11
click at [0, 0] on input "file" at bounding box center [0, 0] width 0 height 0
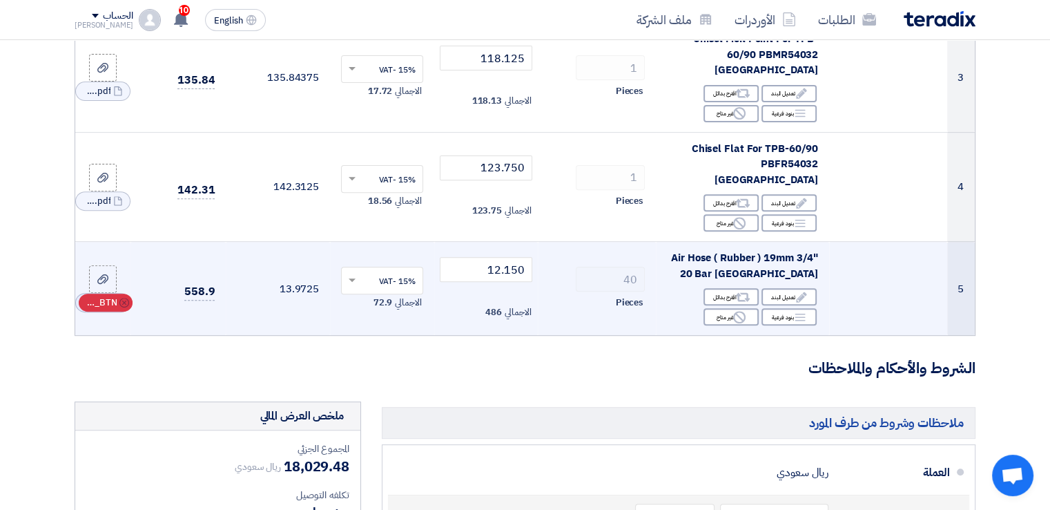
click at [110, 296] on span "RFQ_STEP1.ITEMS_DELETE_BTN" at bounding box center [100, 303] width 33 height 14
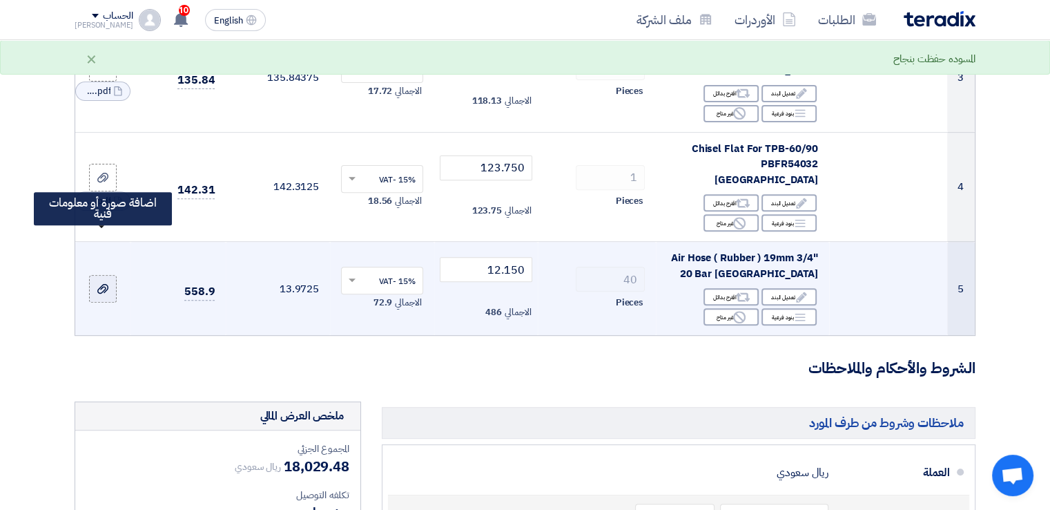
click at [105, 284] on use at bounding box center [102, 289] width 11 height 10
click at [0, 0] on input "file" at bounding box center [0, 0] width 0 height 0
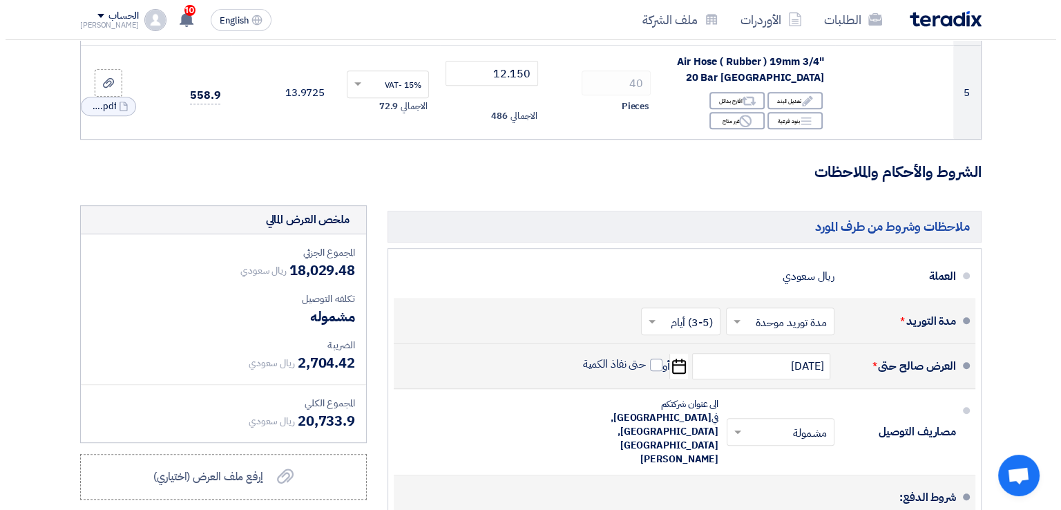
scroll to position [760, 0]
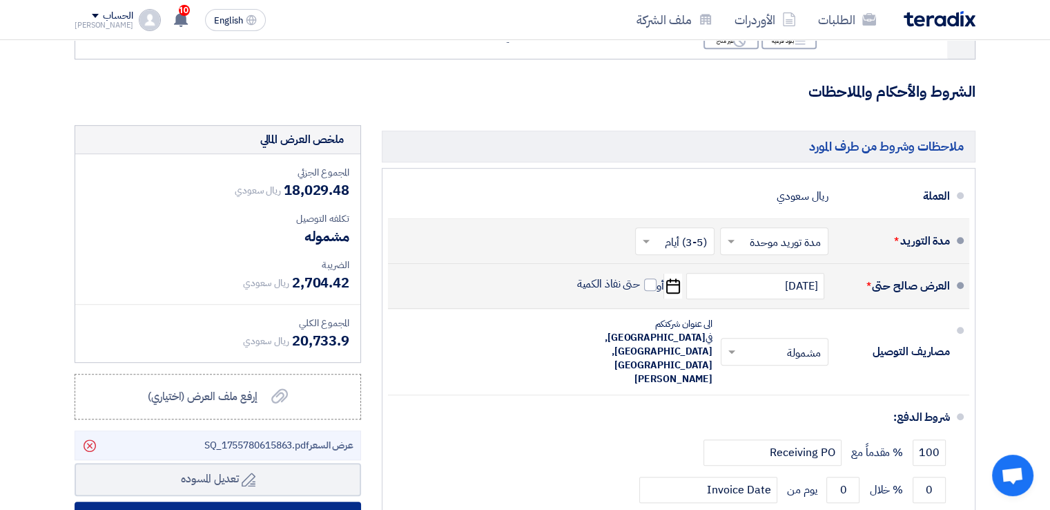
click at [234, 501] on button "إرسال العرض" at bounding box center [218, 517] width 287 height 33
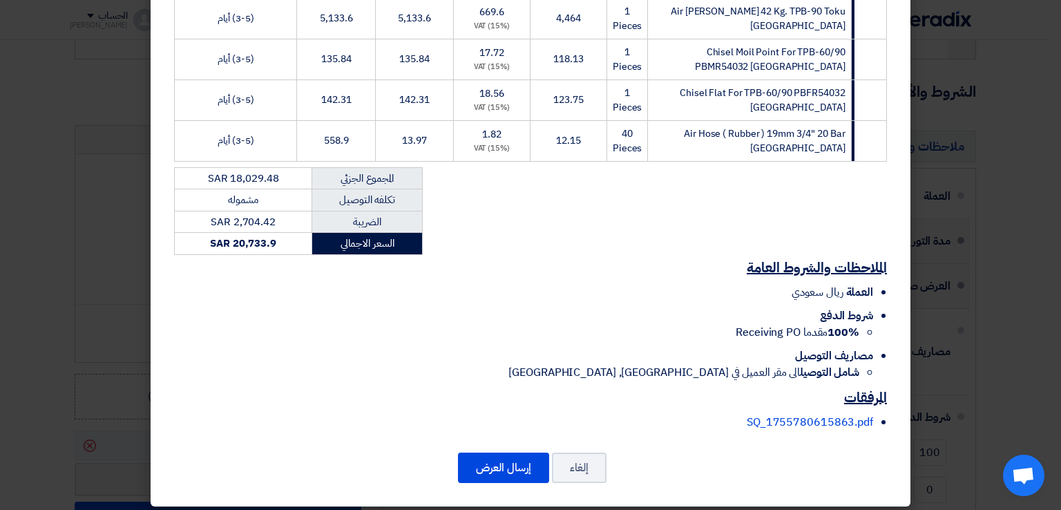
scroll to position [342, 0]
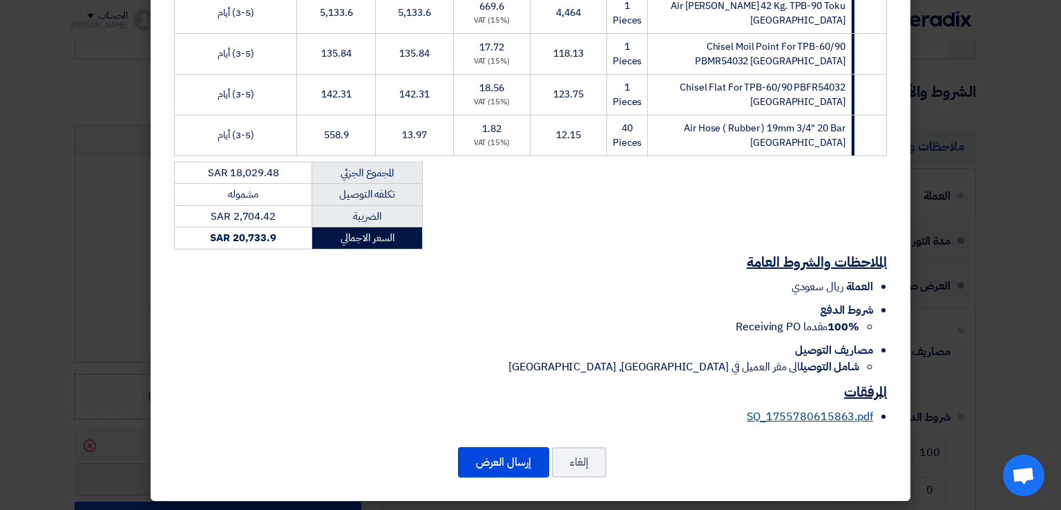
click at [797, 414] on link "SQ_1755780615863.pdf" at bounding box center [809, 416] width 126 height 17
click at [485, 450] on button "إرسال العرض" at bounding box center [503, 462] width 91 height 30
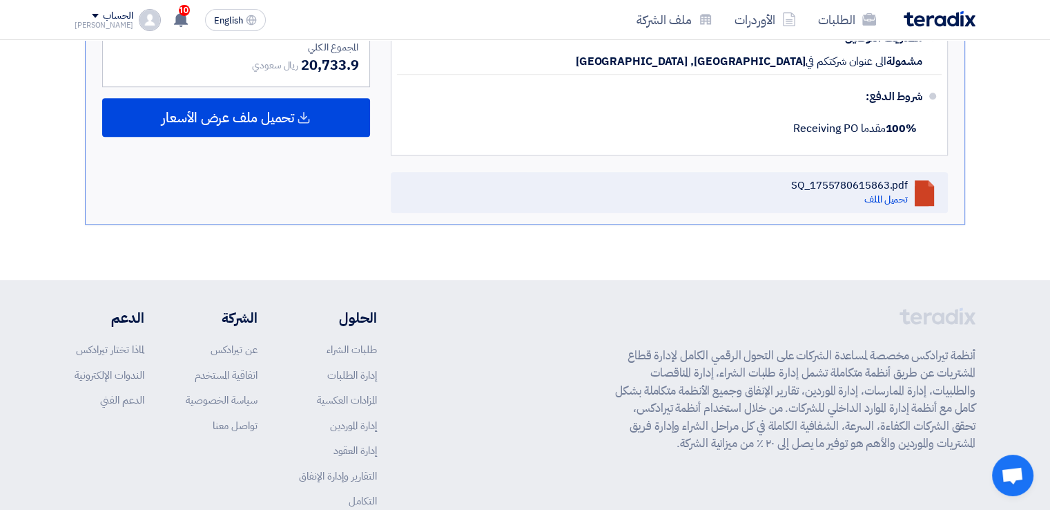
scroll to position [964, 0]
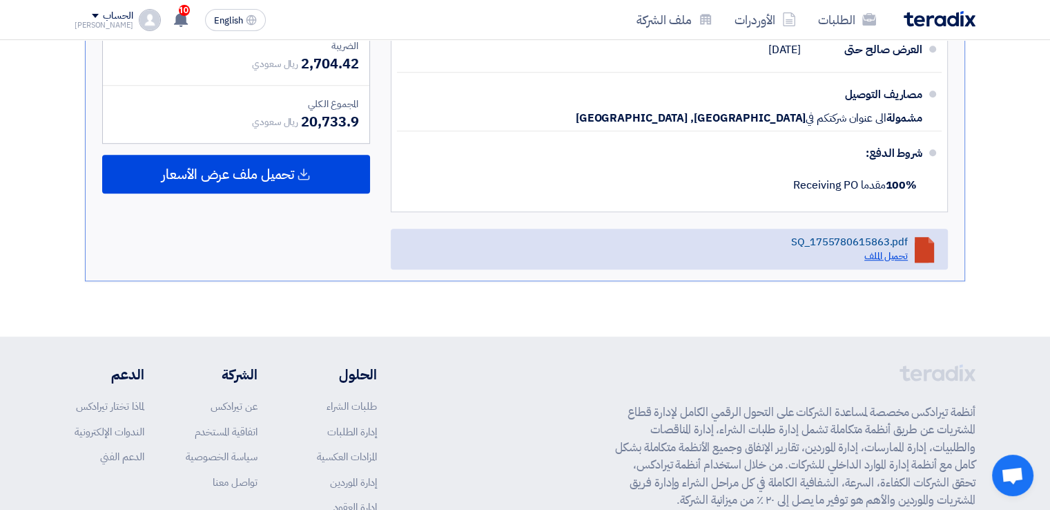
click at [864, 249] on link "تحميل الملف" at bounding box center [886, 256] width 44 height 15
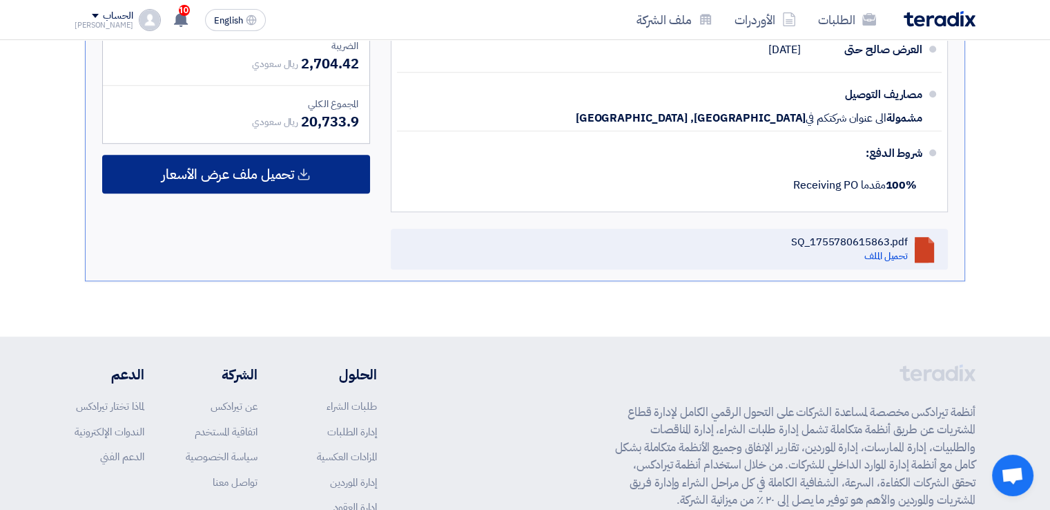
click at [282, 168] on span "تحميل ملف عرض الأسعار" at bounding box center [228, 174] width 133 height 12
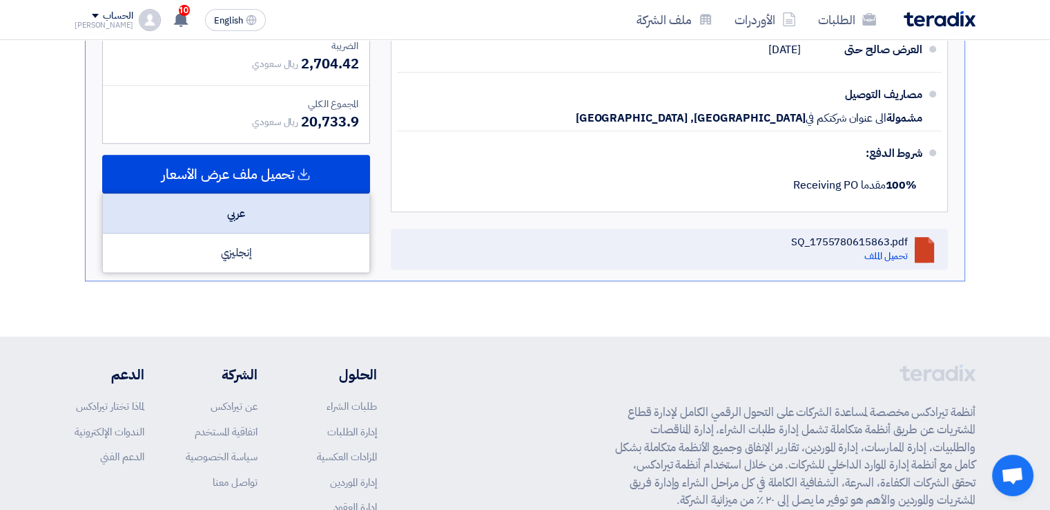
click at [279, 206] on div "عربي" at bounding box center [236, 213] width 267 height 39
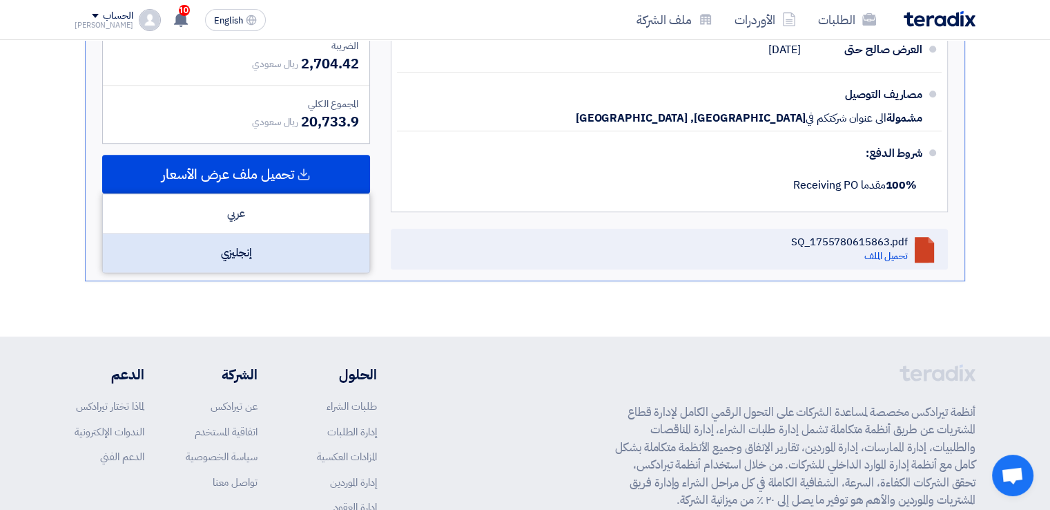
click at [211, 258] on div "إنجليزي" at bounding box center [236, 252] width 267 height 39
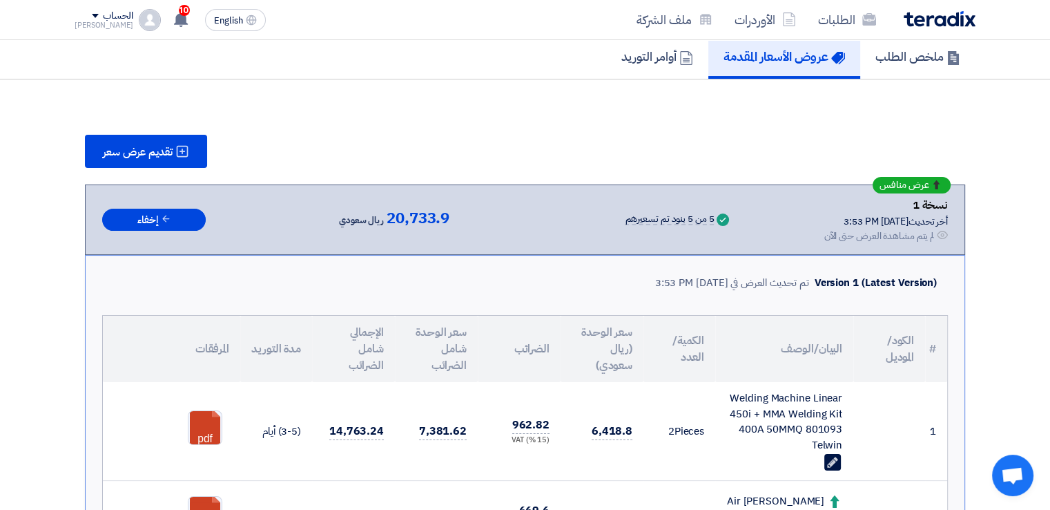
scroll to position [0, 0]
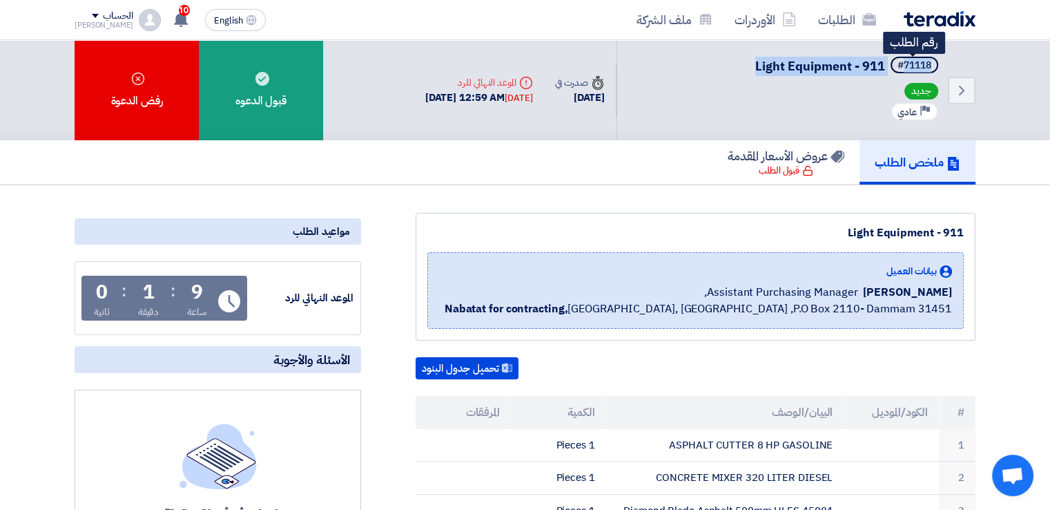
drag, startPoint x: 757, startPoint y: 70, endPoint x: 901, endPoint y: 68, distance: 144.3
click at [901, 68] on h5 "#71118 Light Equipment - 911 رقم الطلب" at bounding box center [848, 66] width 186 height 19
click at [825, 93] on div "جديد" at bounding box center [848, 92] width 186 height 19
drag, startPoint x: 882, startPoint y: 66, endPoint x: 753, endPoint y: 64, distance: 128.4
click at [753, 64] on div "Back #71118 Light Equipment - 911 جديد Priority عادي" at bounding box center [796, 90] width 359 height 100
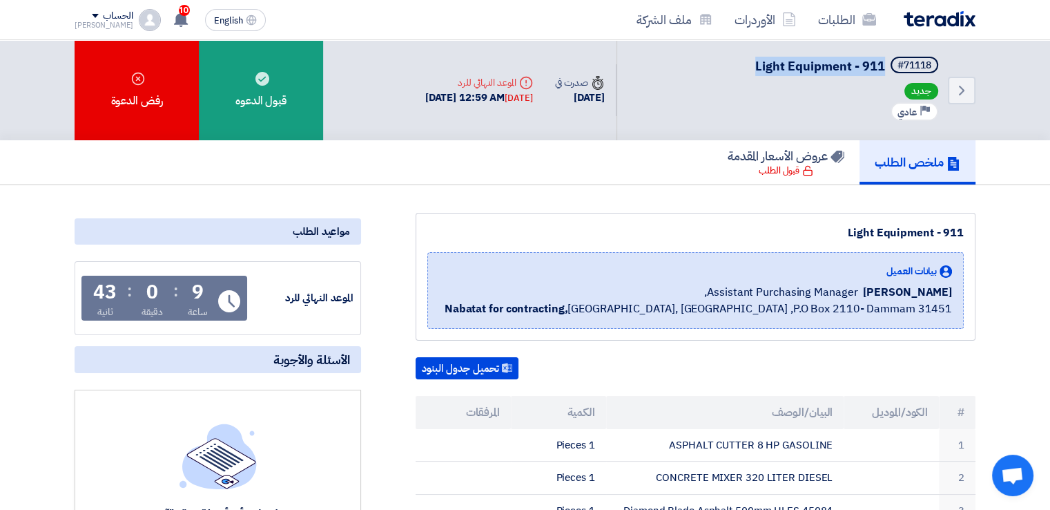
copy span "Light Equipment - 911"
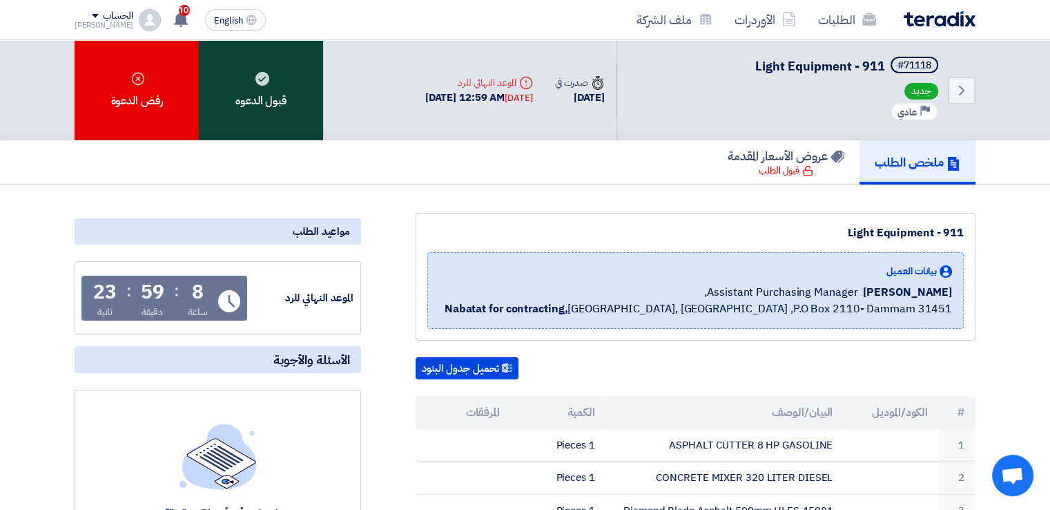
click at [242, 96] on div "قبول الدعوه" at bounding box center [261, 90] width 124 height 100
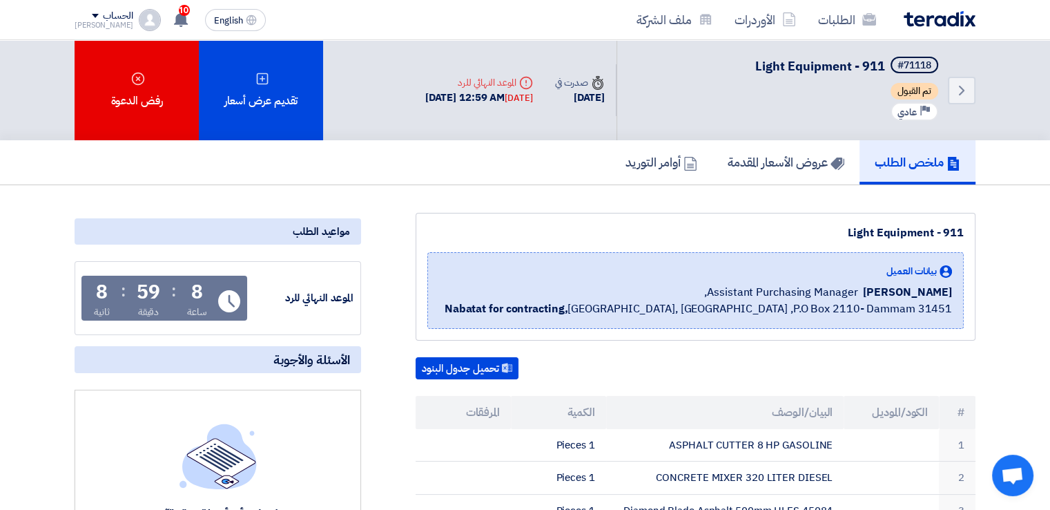
drag, startPoint x: 892, startPoint y: 291, endPoint x: 952, endPoint y: 287, distance: 60.2
click at [952, 287] on span "[PERSON_NAME]" at bounding box center [907, 292] width 89 height 17
copy span "[PERSON_NAME]"
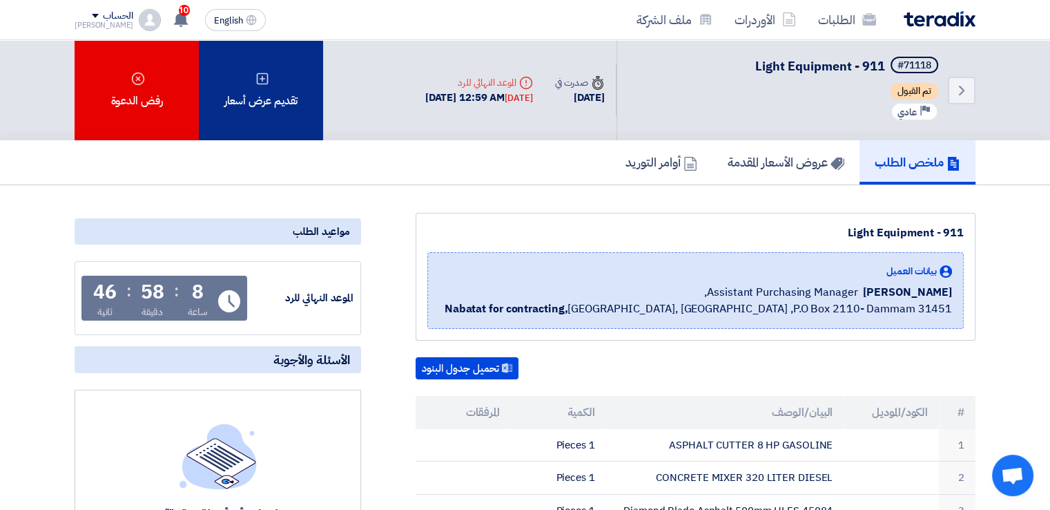
click at [283, 93] on div "تقديم عرض أسعار" at bounding box center [261, 90] width 124 height 100
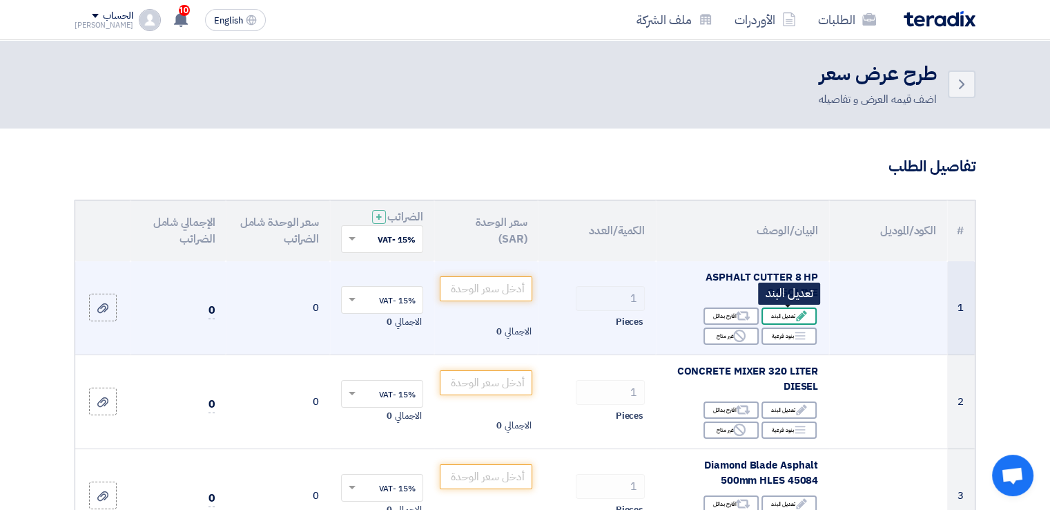
click at [799, 315] on use at bounding box center [801, 316] width 10 height 10
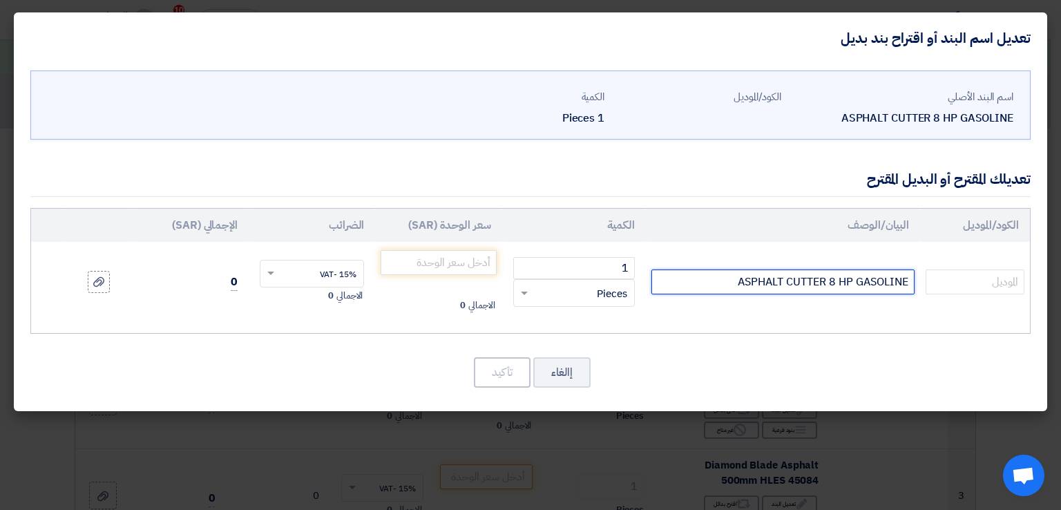
drag, startPoint x: 756, startPoint y: 283, endPoint x: 910, endPoint y: 284, distance: 154.0
click at [910, 284] on input "ASPHALT CUTTER 8 HP GASOLINE" at bounding box center [782, 281] width 263 height 25
paste input "Concrete Cutter SCAE40+SPE390 Miral Portugal"
type input "Concrete Cutter SCAE40+SPE390 Miral Portugal"
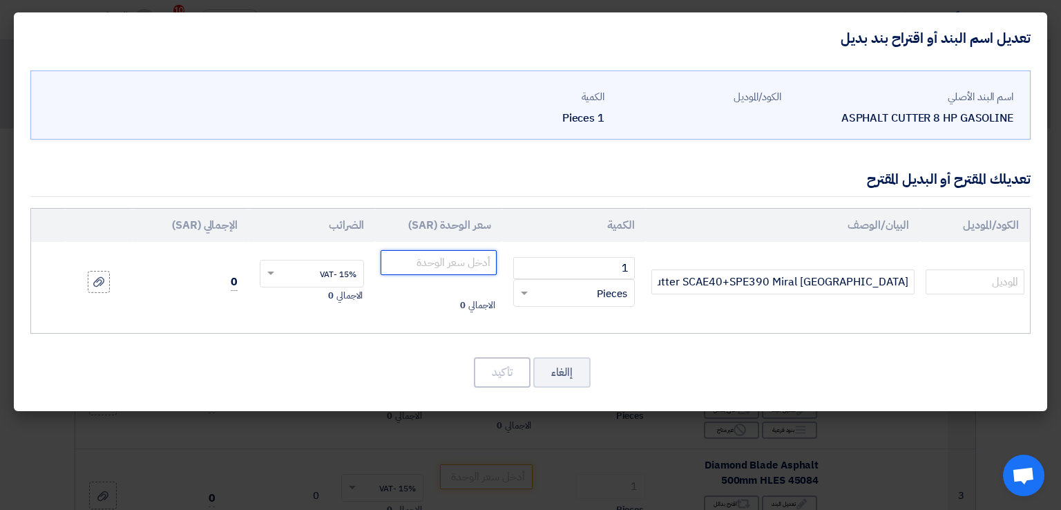
click at [453, 260] on input "number" at bounding box center [437, 262] width 115 height 25
paste input "4050.000"
type input "4050.000"
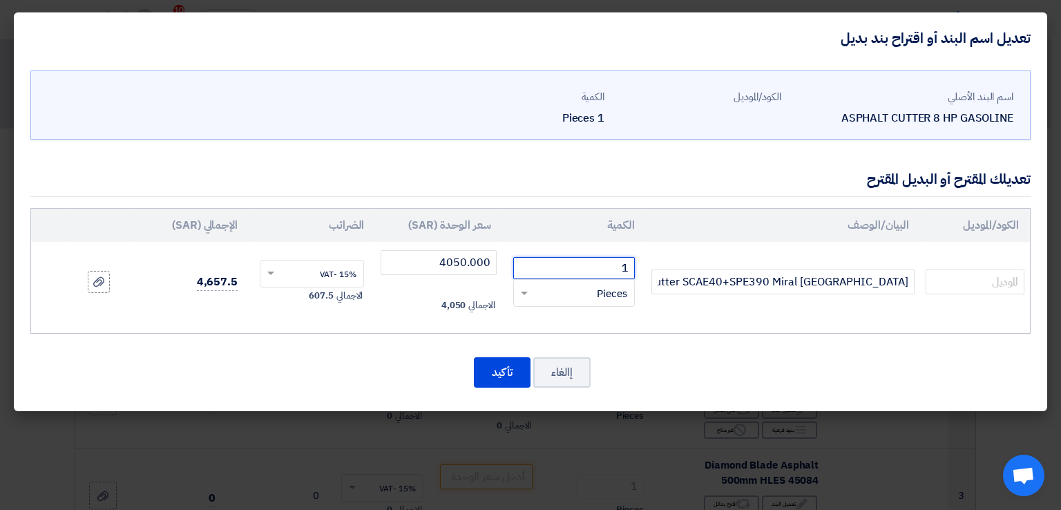
click at [558, 273] on input "1" at bounding box center [574, 268] width 122 height 22
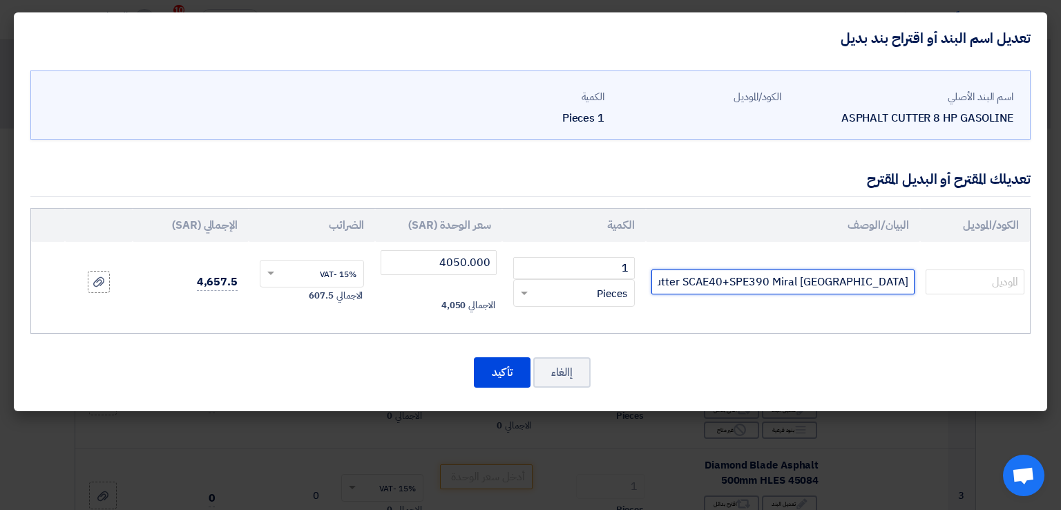
drag, startPoint x: 788, startPoint y: 281, endPoint x: 668, endPoint y: 283, distance: 119.5
click at [668, 283] on input "Concrete Cutter SCAE40+SPE390 Miral Portugal" at bounding box center [782, 281] width 263 height 25
click at [102, 277] on icon at bounding box center [98, 281] width 11 height 11
click at [0, 0] on input "file" at bounding box center [0, 0] width 0 height 0
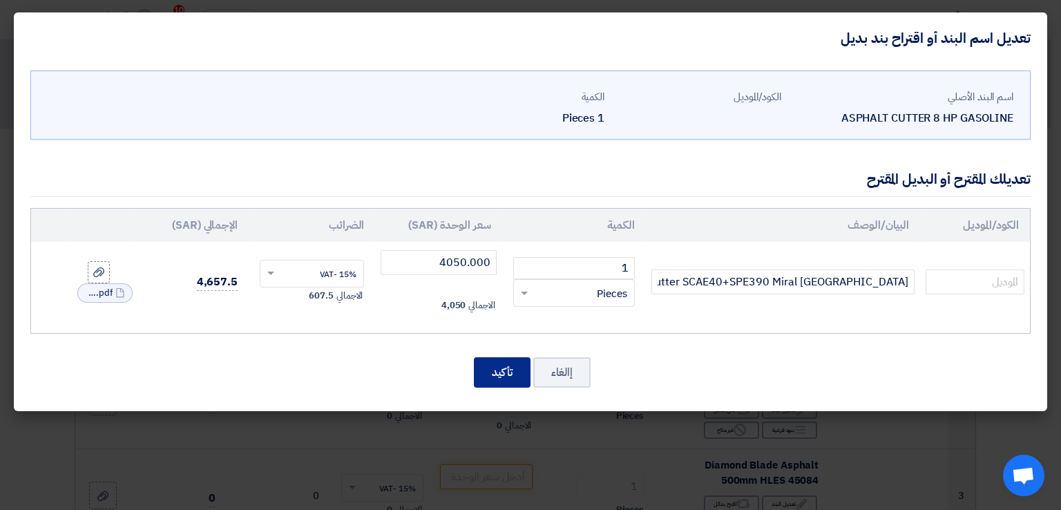
click at [510, 371] on button "تأكيد" at bounding box center [502, 372] width 57 height 30
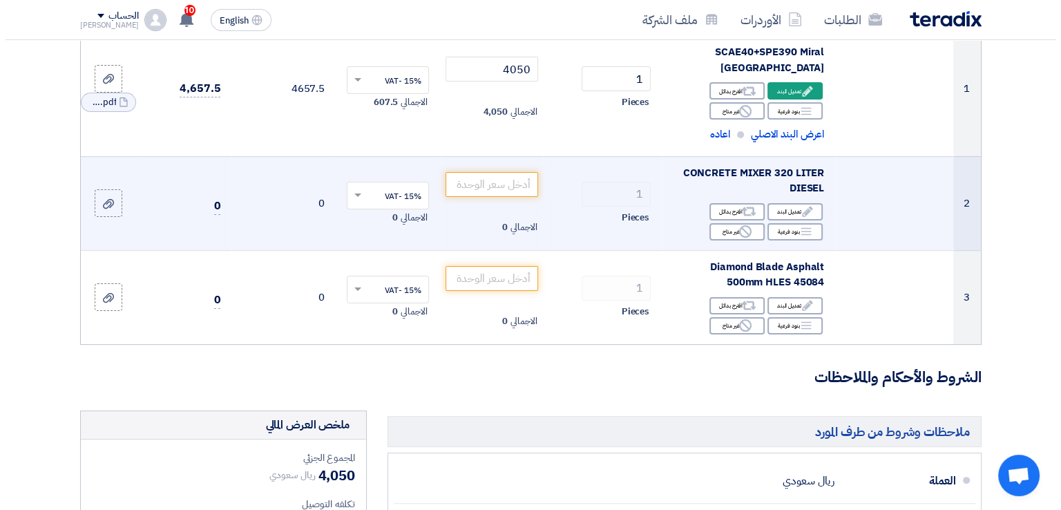
scroll to position [207, 0]
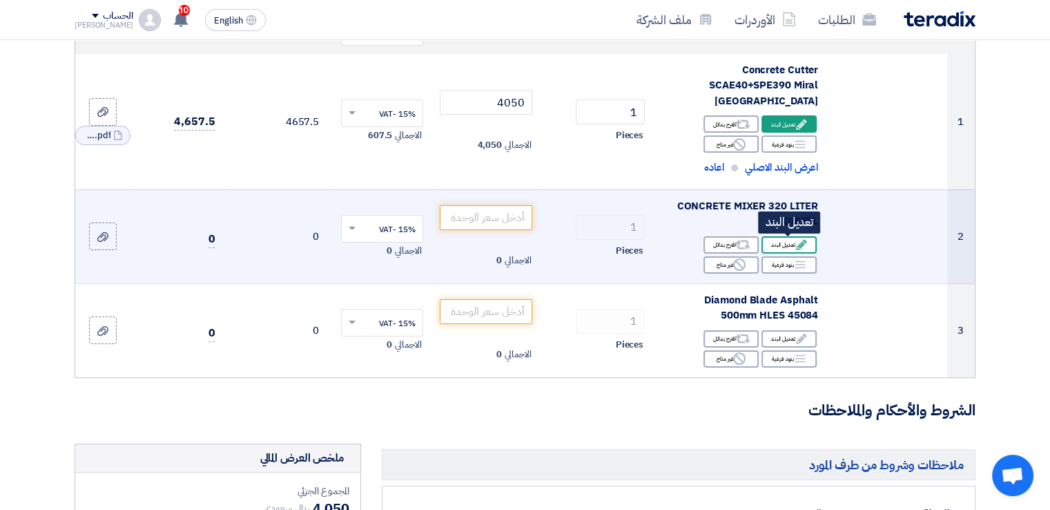
click at [787, 247] on div "Edit تعديل البند" at bounding box center [789, 244] width 55 height 17
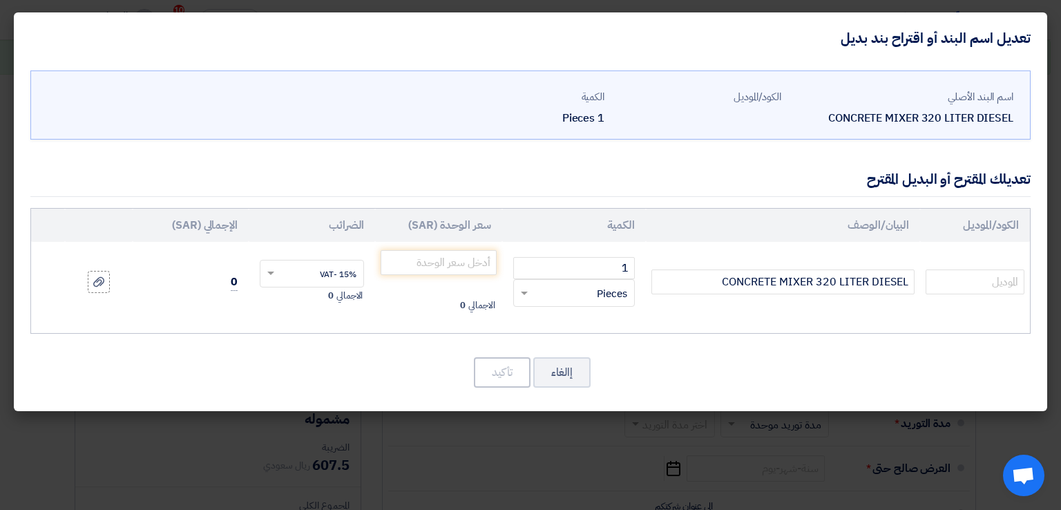
drag, startPoint x: 827, startPoint y: 117, endPoint x: 1022, endPoint y: 114, distance: 195.4
click at [1022, 114] on div "اسم البند الأصلي CONCRETE MIXER 320 LITER DIESEL الكود/الموديل الكمية 1 Pieces" at bounding box center [530, 105] width 1000 height 70
drag, startPoint x: 737, startPoint y: 282, endPoint x: 872, endPoint y: 202, distance: 156.9
click at [907, 280] on input "CONCRETE MIXER 320 LITER DIESEL" at bounding box center [782, 281] width 263 height 25
paste input "oncrete Mixer 360 NTER + KD170F Diesel 2W Miral Portugal"
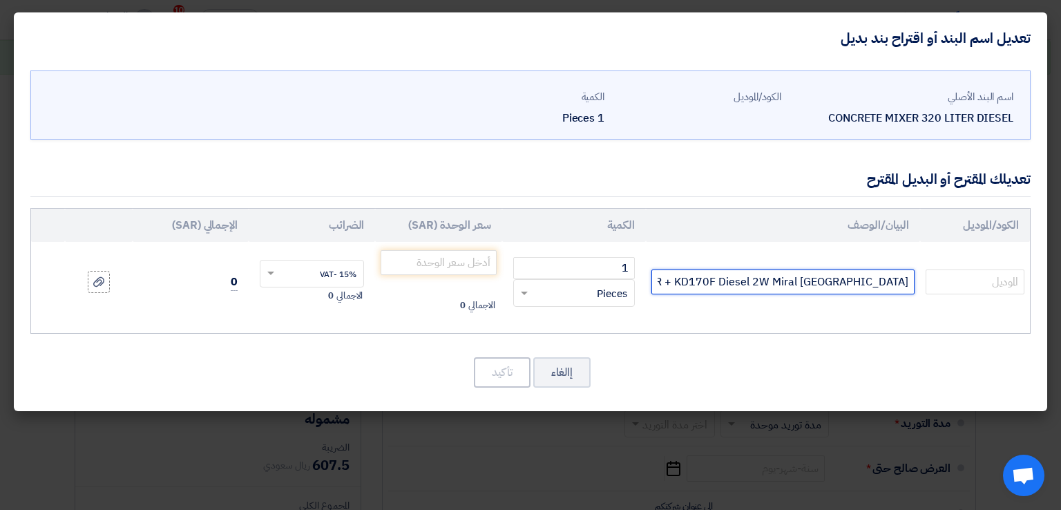
scroll to position [0, -55]
type input "Concrete Mixer 360 NTER + KD170F Diesel 2W Miral Portugal"
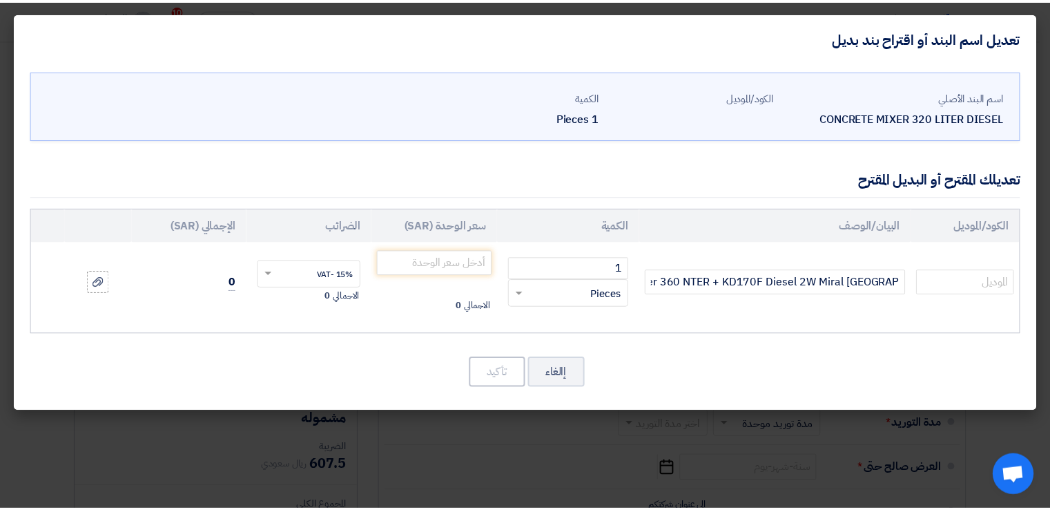
scroll to position [0, 0]
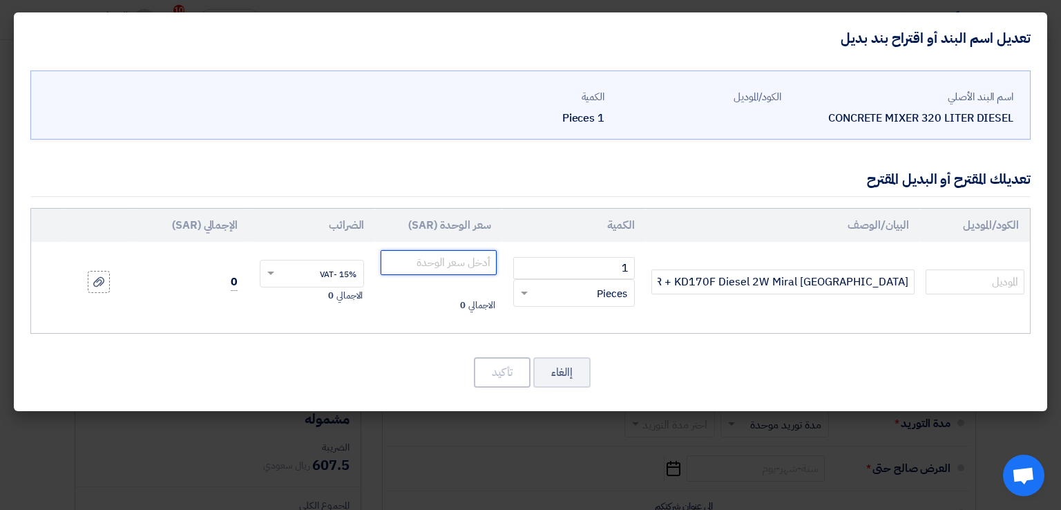
click at [444, 267] on input "number" at bounding box center [437, 262] width 115 height 25
paste input "7074.000"
type input "7074.000"
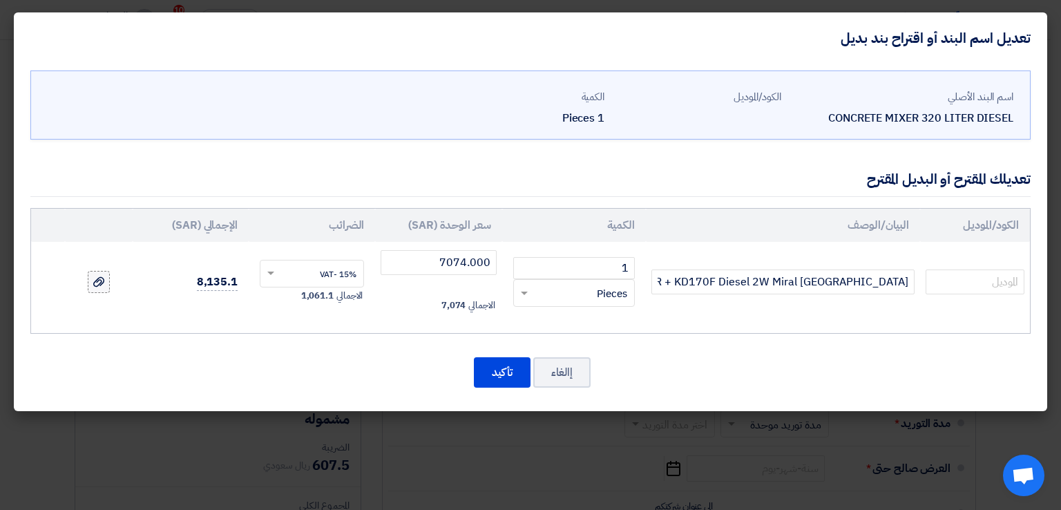
click at [98, 284] on use at bounding box center [98, 282] width 11 height 10
click at [0, 0] on input "file" at bounding box center [0, 0] width 0 height 0
click at [512, 367] on button "تأكيد" at bounding box center [502, 372] width 57 height 30
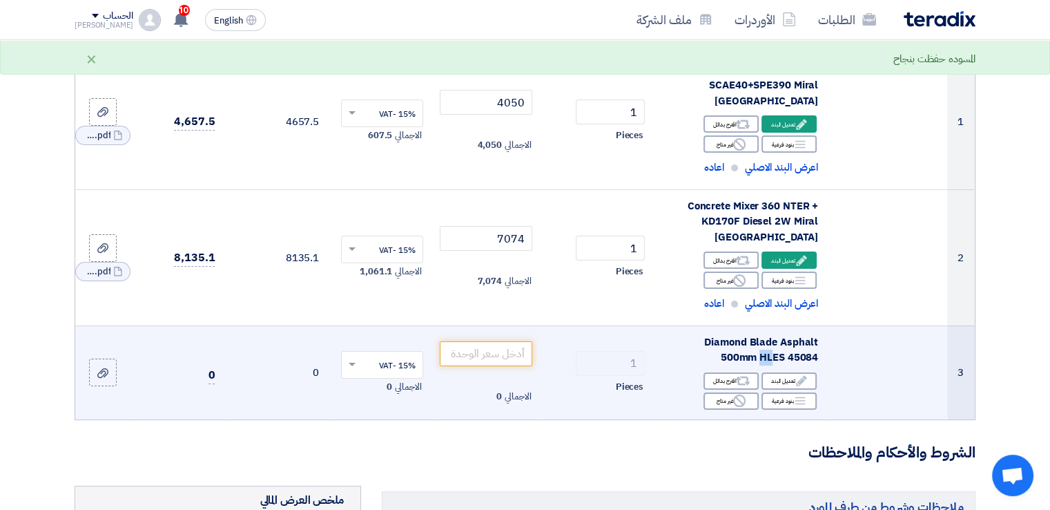
drag, startPoint x: 760, startPoint y: 356, endPoint x: 803, endPoint y: 354, distance: 42.9
click at [773, 356] on span "Diamond Blade Asphalt 500mm HLES 45084" at bounding box center [761, 349] width 114 height 31
click at [805, 354] on span "Diamond Blade Asphalt 500mm HLES 45084" at bounding box center [761, 349] width 114 height 31
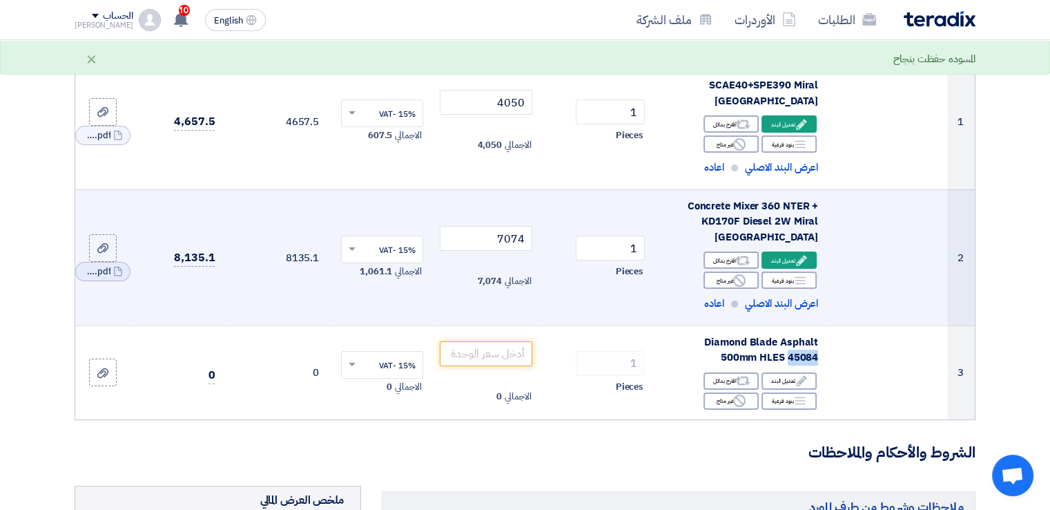
copy span "45084"
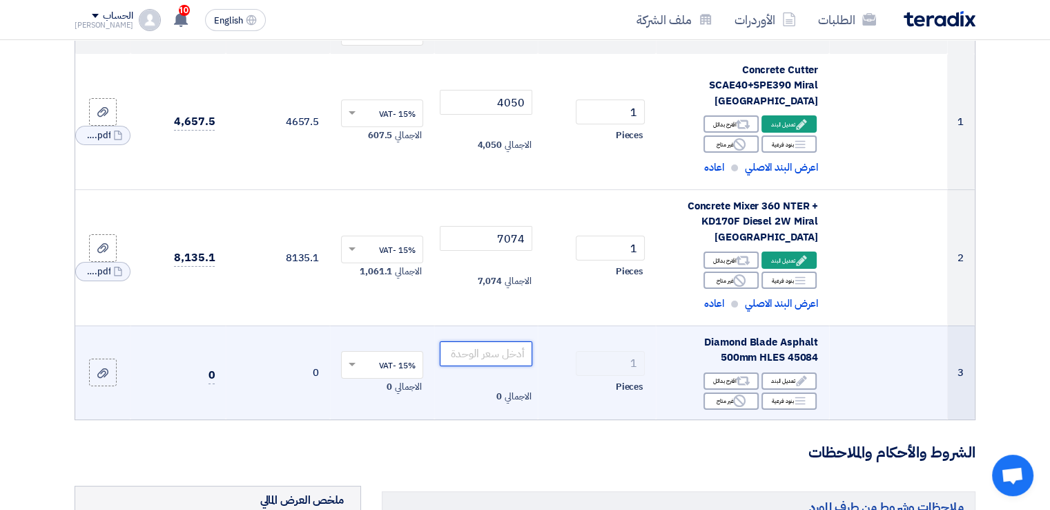
click at [461, 356] on input "number" at bounding box center [486, 353] width 93 height 25
paste input "873.000"
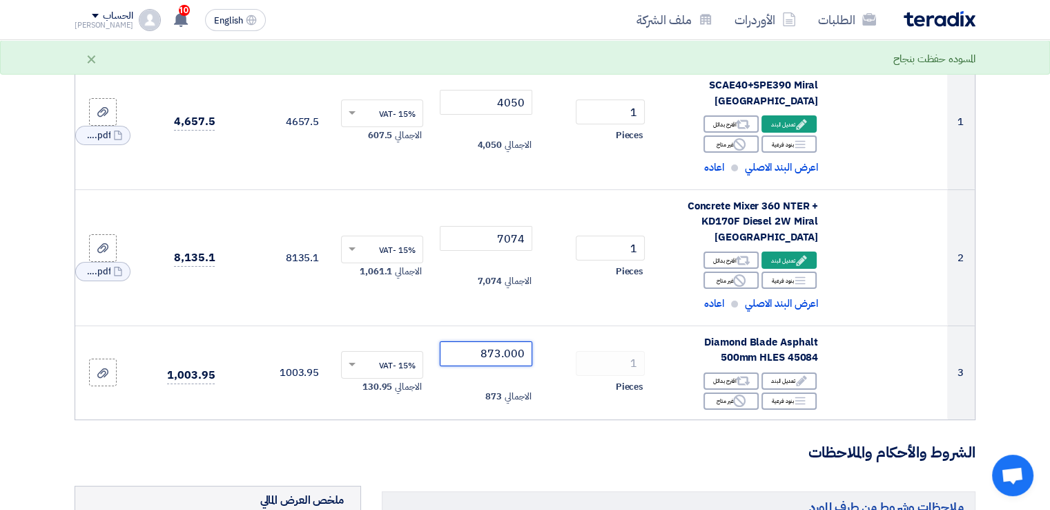
type input "873.000"
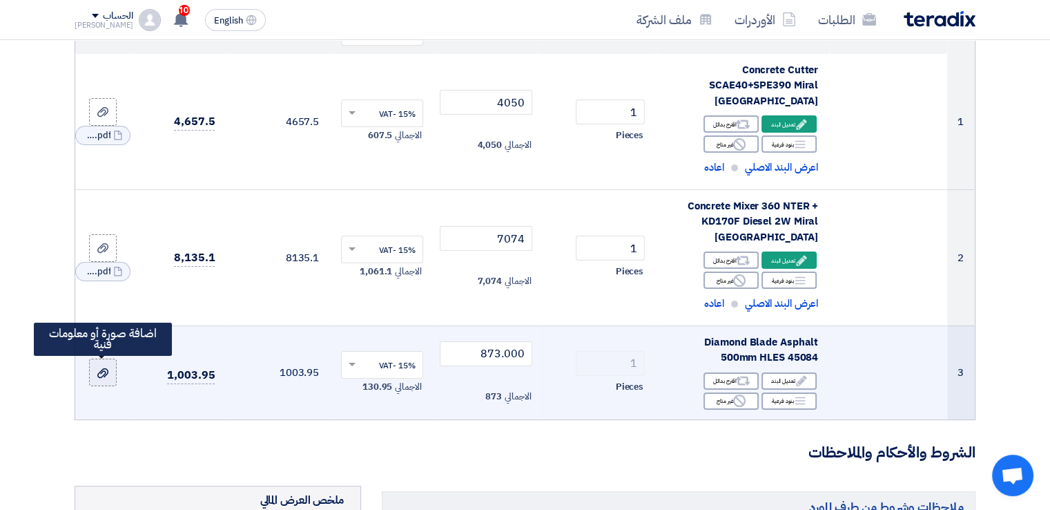
click at [99, 371] on use at bounding box center [102, 373] width 11 height 10
click at [0, 0] on input "file" at bounding box center [0, 0] width 0 height 0
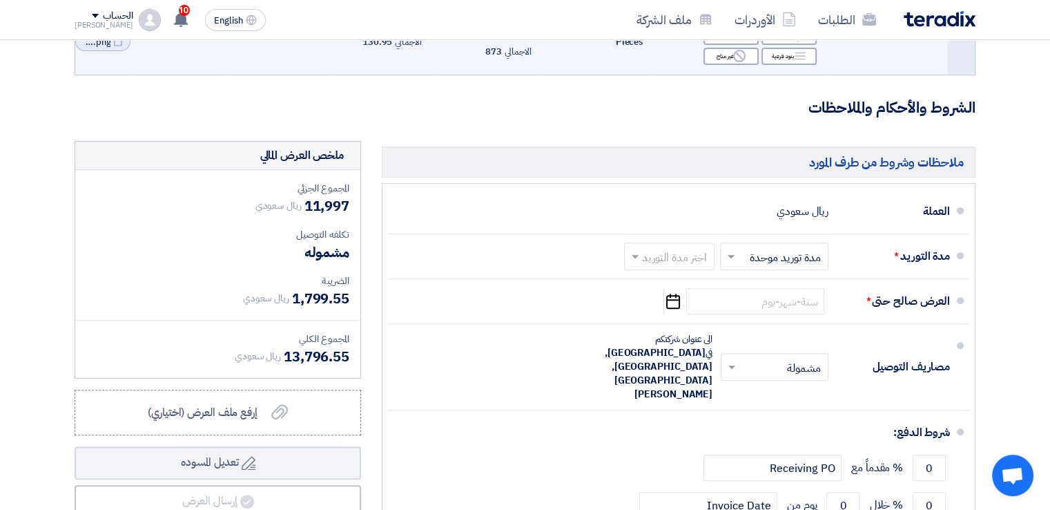
scroll to position [552, 0]
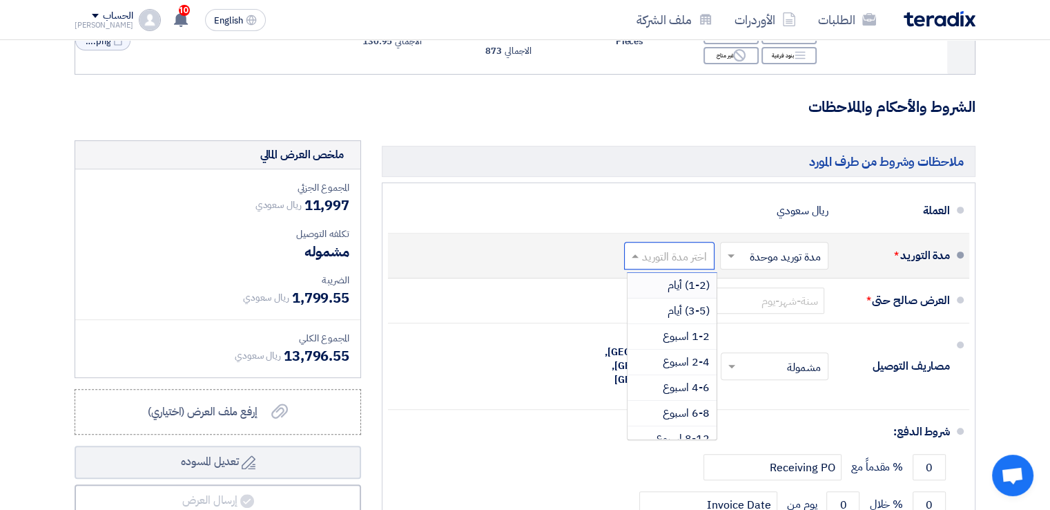
click at [667, 253] on input "text" at bounding box center [667, 257] width 84 height 20
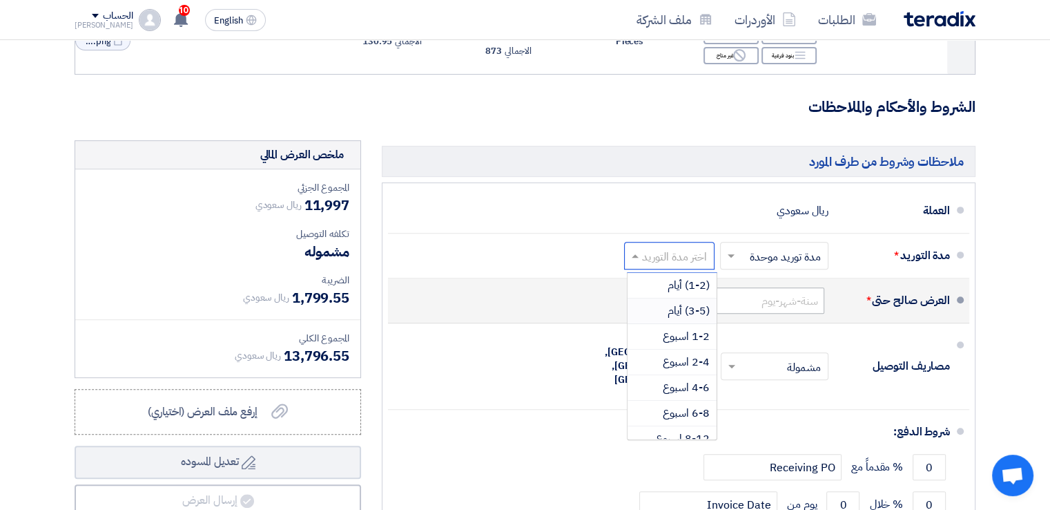
click at [687, 302] on span "(3-5) أيام" at bounding box center [689, 310] width 42 height 17
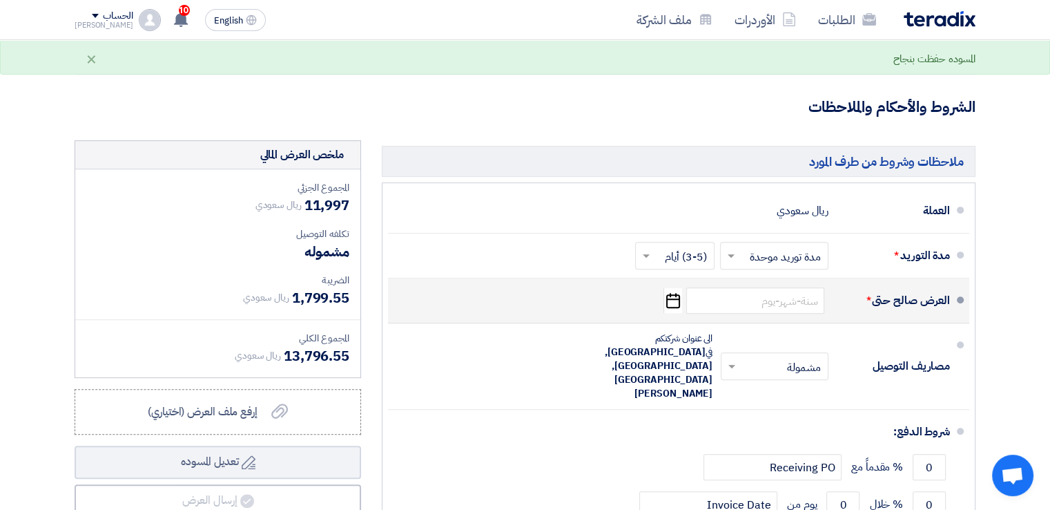
click at [679, 303] on use "button" at bounding box center [673, 300] width 14 height 15
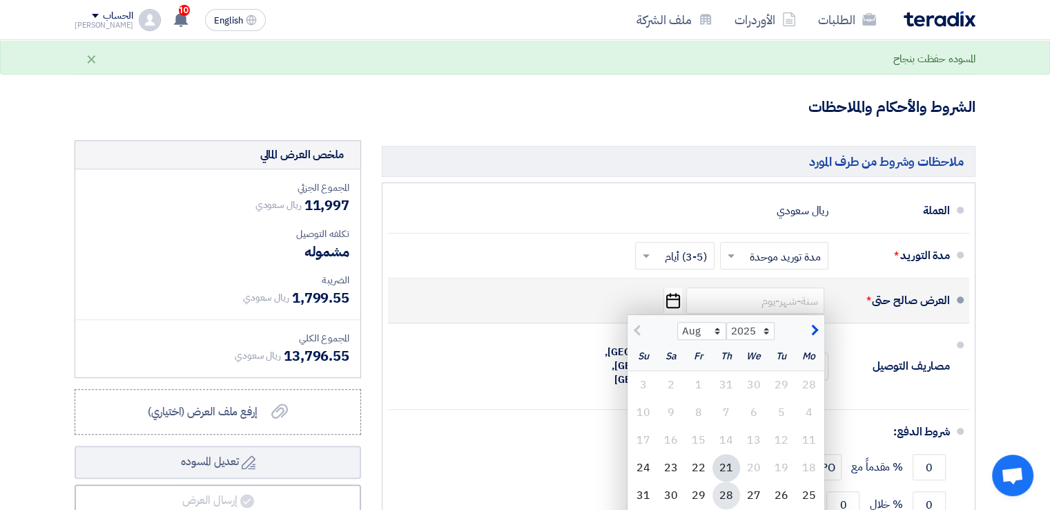
click at [724, 487] on div "28" at bounding box center [727, 495] width 28 height 28
type input "[DATE]"
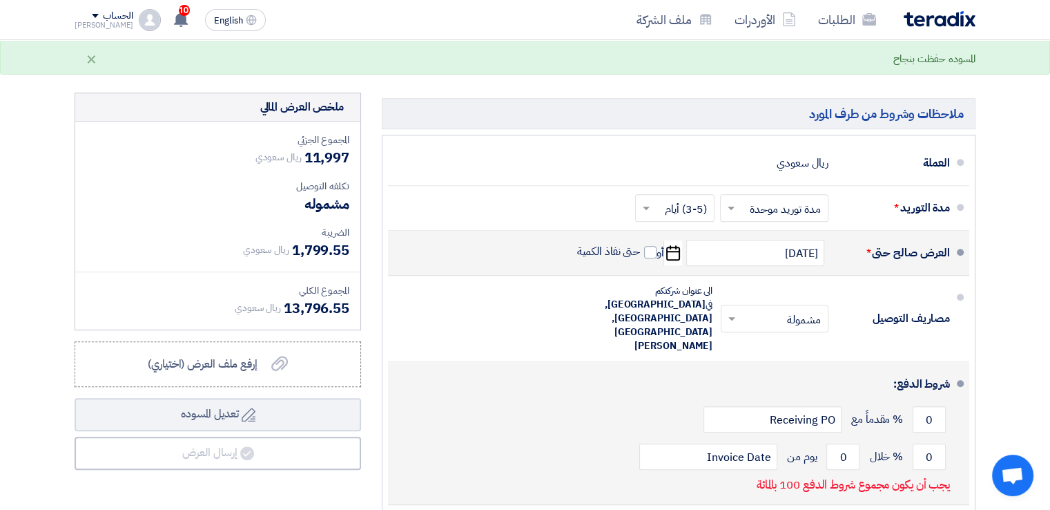
scroll to position [621, 0]
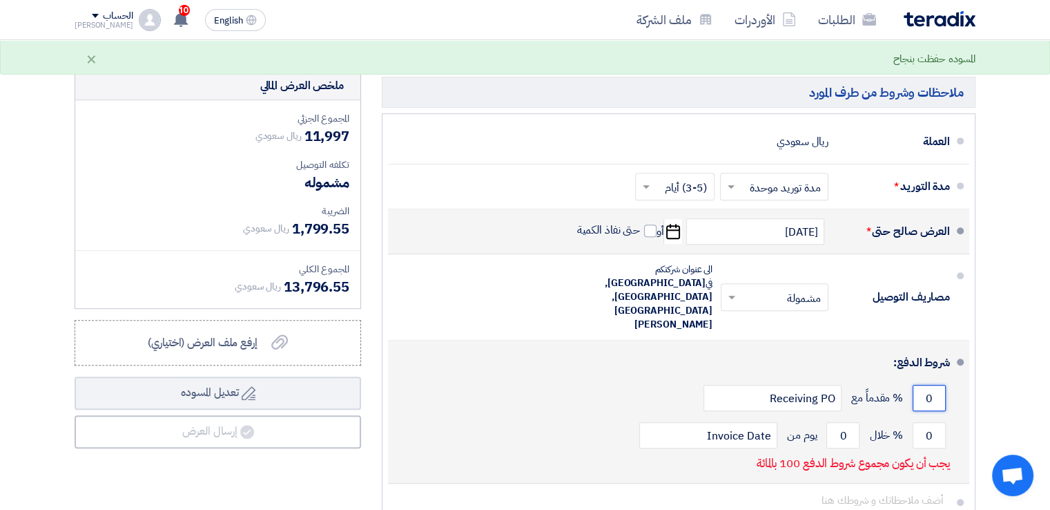
click at [925, 385] on input "0" at bounding box center [929, 398] width 33 height 26
drag, startPoint x: 934, startPoint y: 360, endPoint x: 922, endPoint y: 360, distance: 11.7
click at [922, 385] on input "0" at bounding box center [929, 398] width 33 height 26
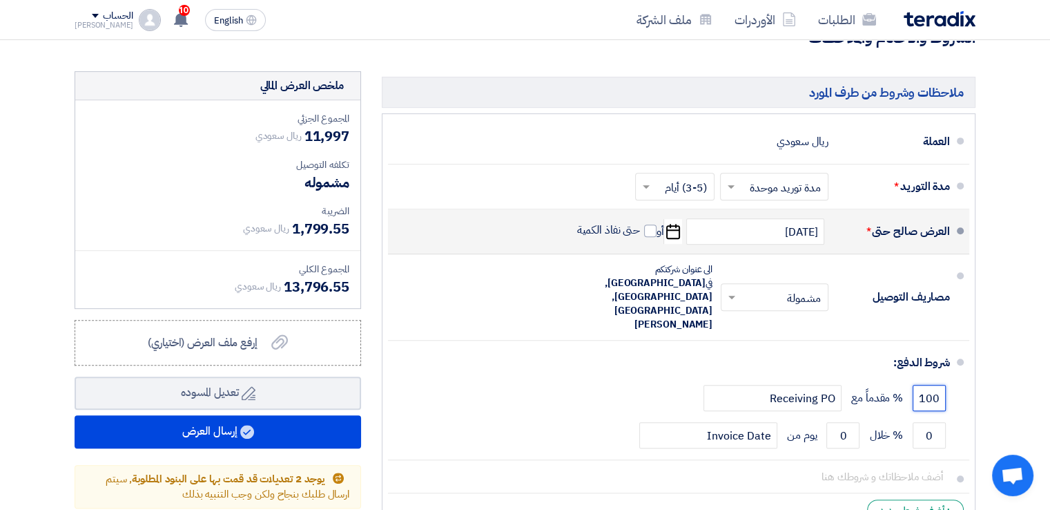
type input "100"
click at [271, 340] on div "إرفع ملف العرض (اختياري) إرفع ملف العرض (اختياري)" at bounding box center [218, 342] width 140 height 17
click at [0, 0] on input "إرفع ملف العرض (اختياري) إرفع ملف العرض (اختياري)" at bounding box center [0, 0] width 0 height 0
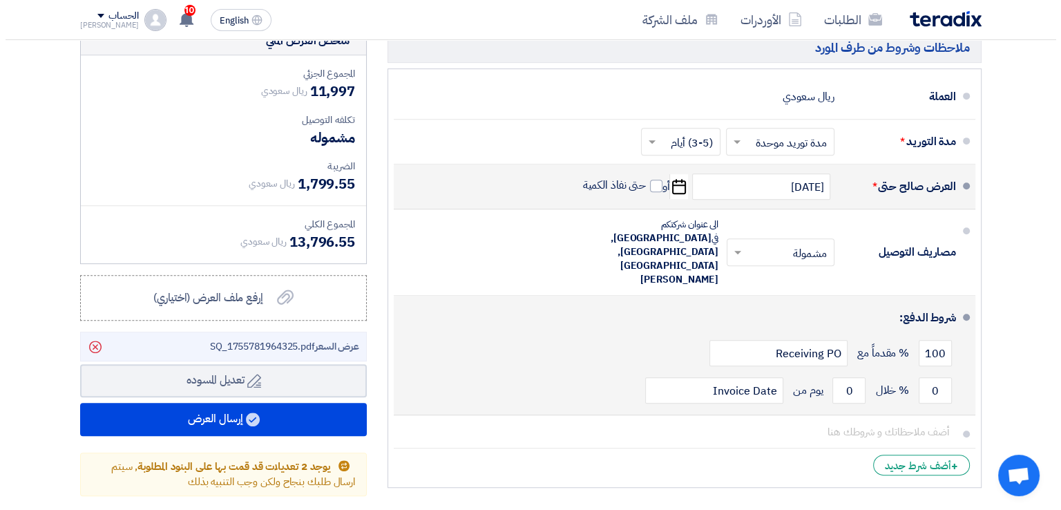
scroll to position [690, 0]
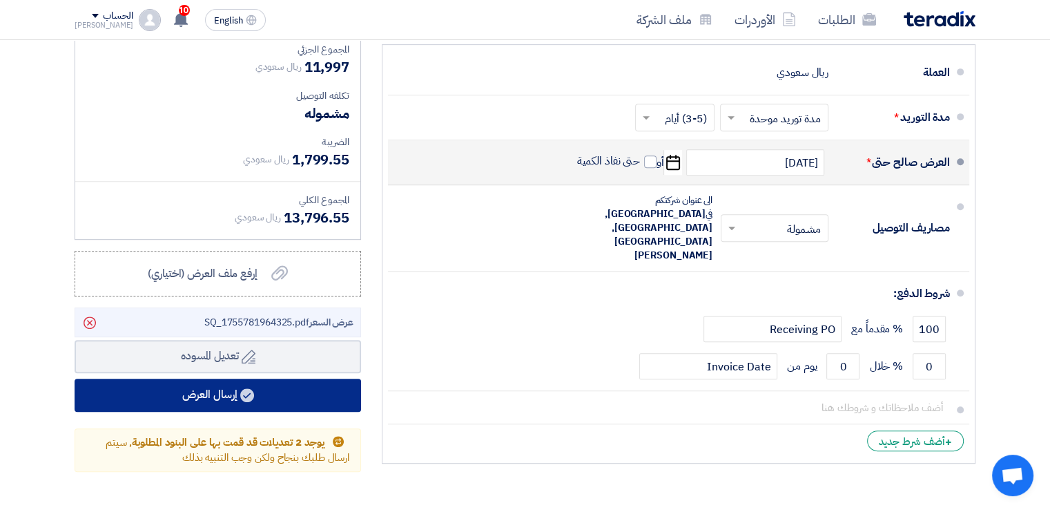
click at [221, 392] on button "إرسال العرض" at bounding box center [218, 394] width 287 height 33
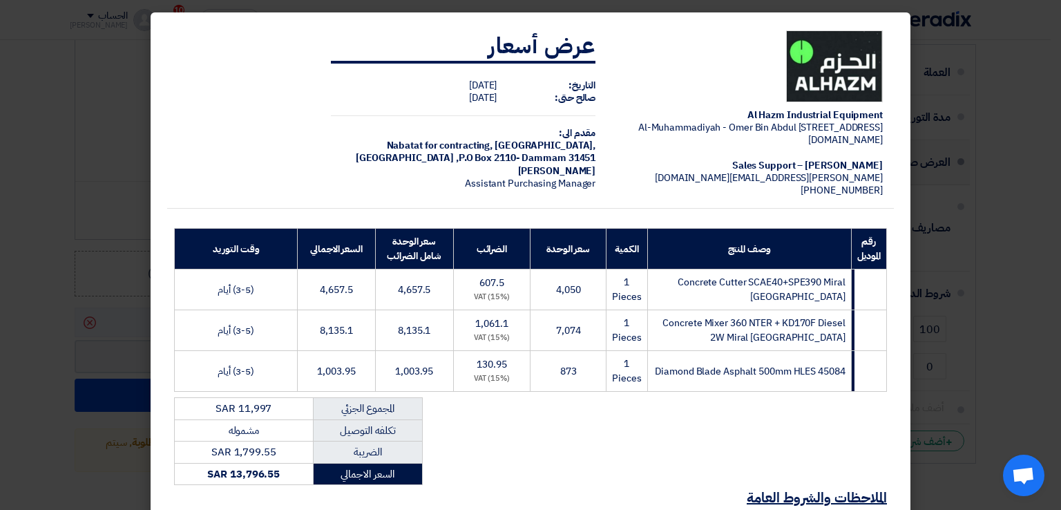
scroll to position [262, 0]
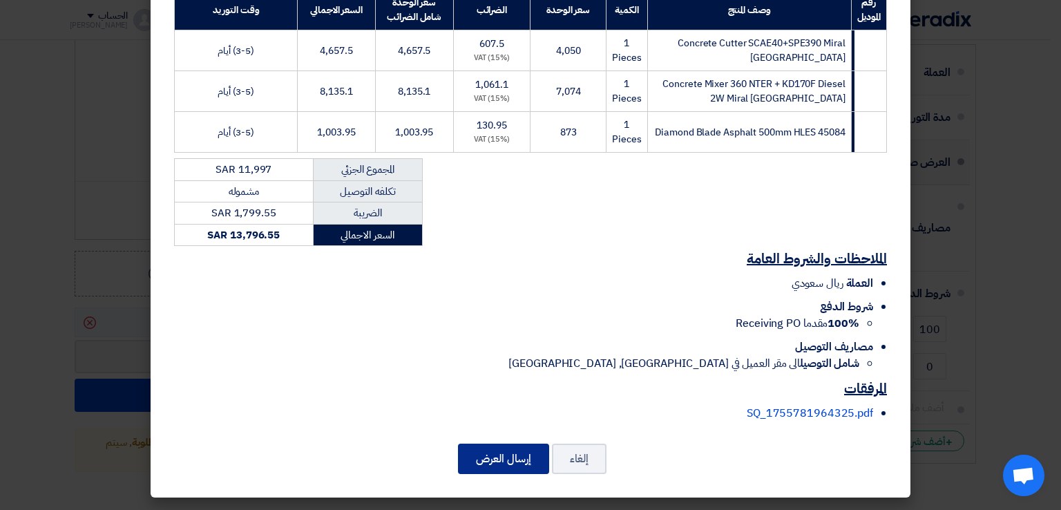
click at [517, 456] on button "إرسال العرض" at bounding box center [503, 458] width 91 height 30
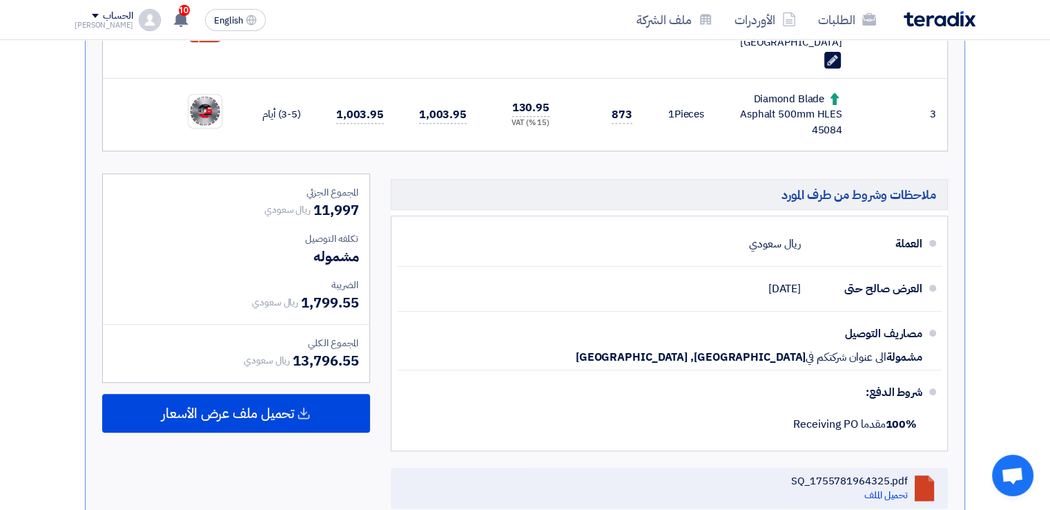
scroll to position [621, 0]
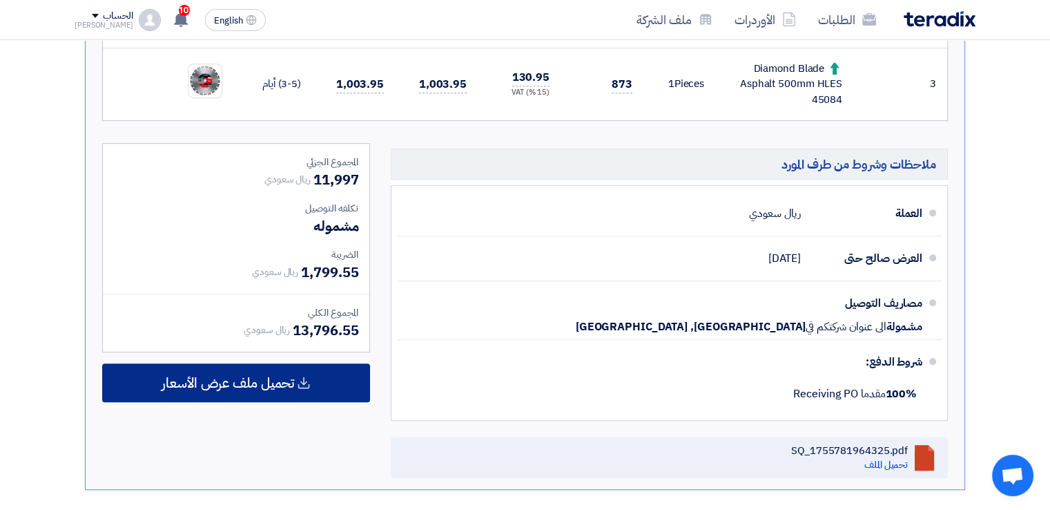
click at [257, 376] on span "تحميل ملف عرض الأسعار" at bounding box center [228, 382] width 133 height 12
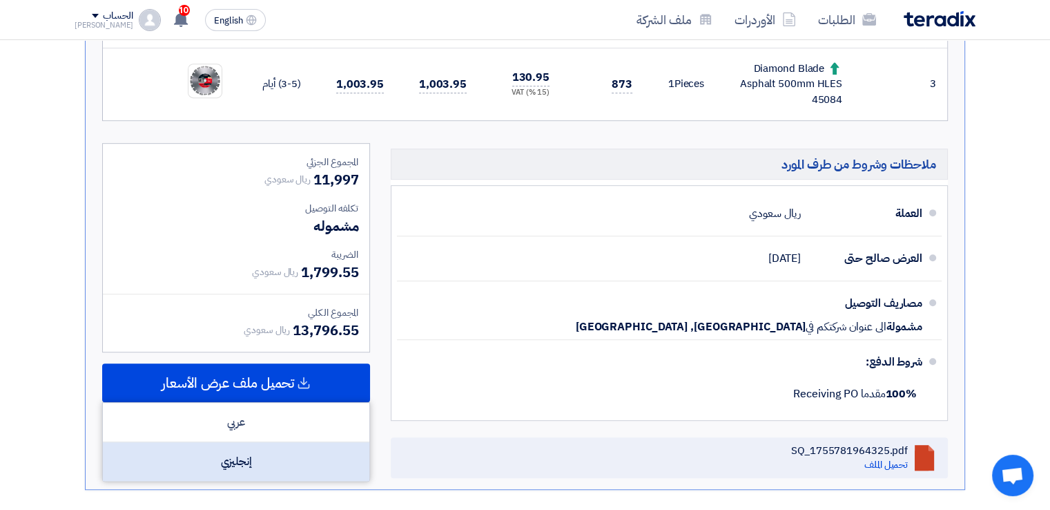
click at [260, 442] on div "إنجليزي" at bounding box center [236, 461] width 267 height 39
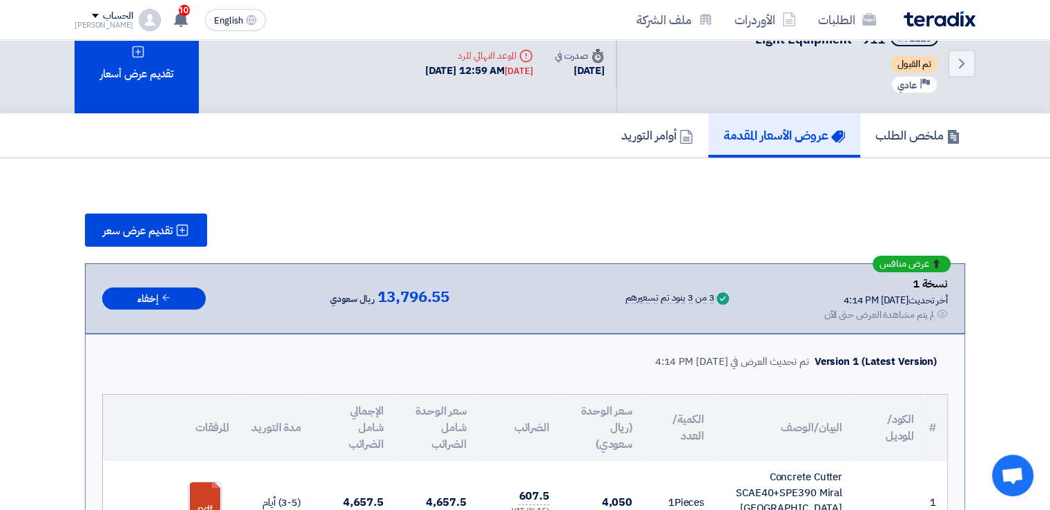
scroll to position [0, 0]
